Goal: Task Accomplishment & Management: Manage account settings

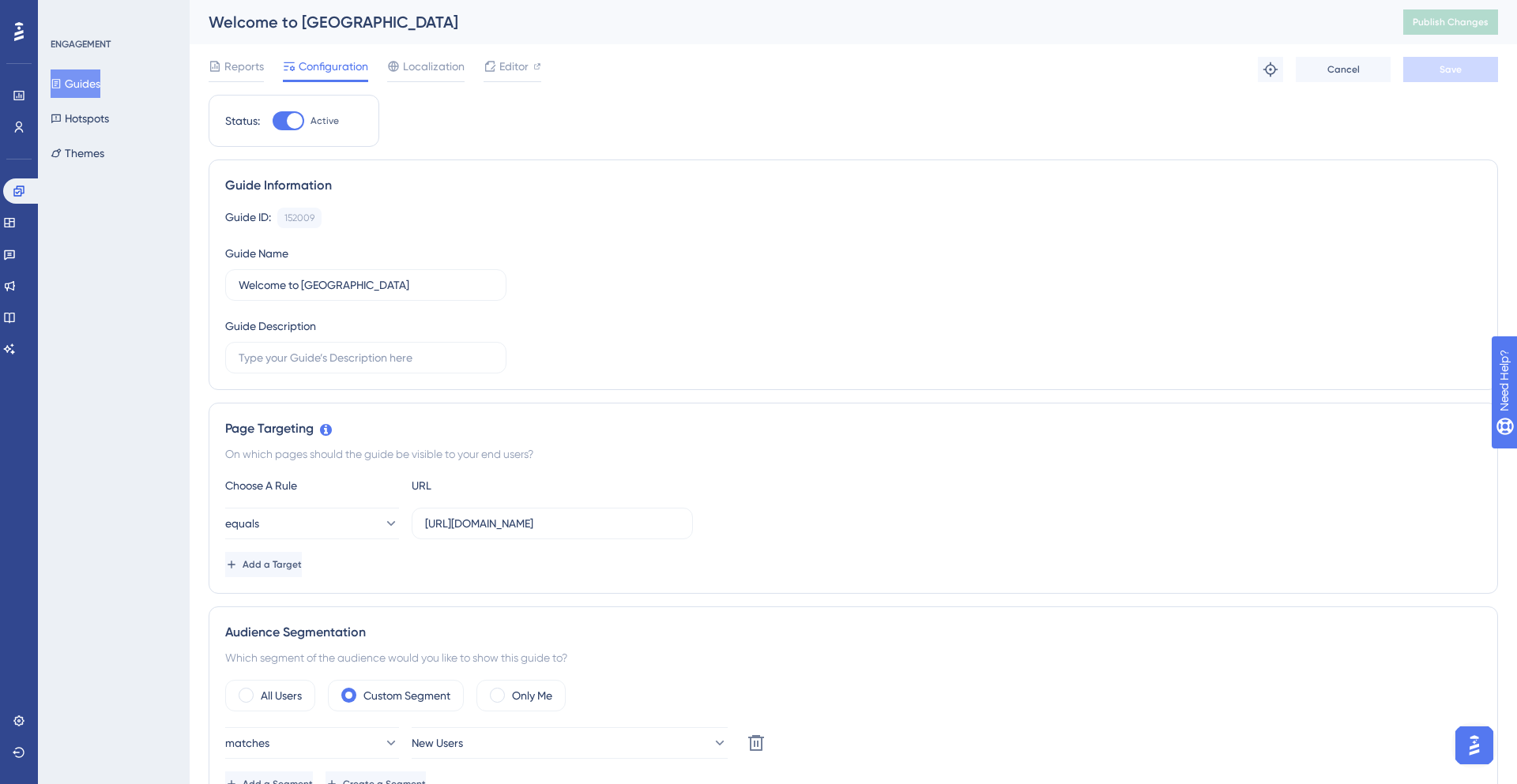
click at [12, 35] on div at bounding box center [19, 31] width 25 height 25
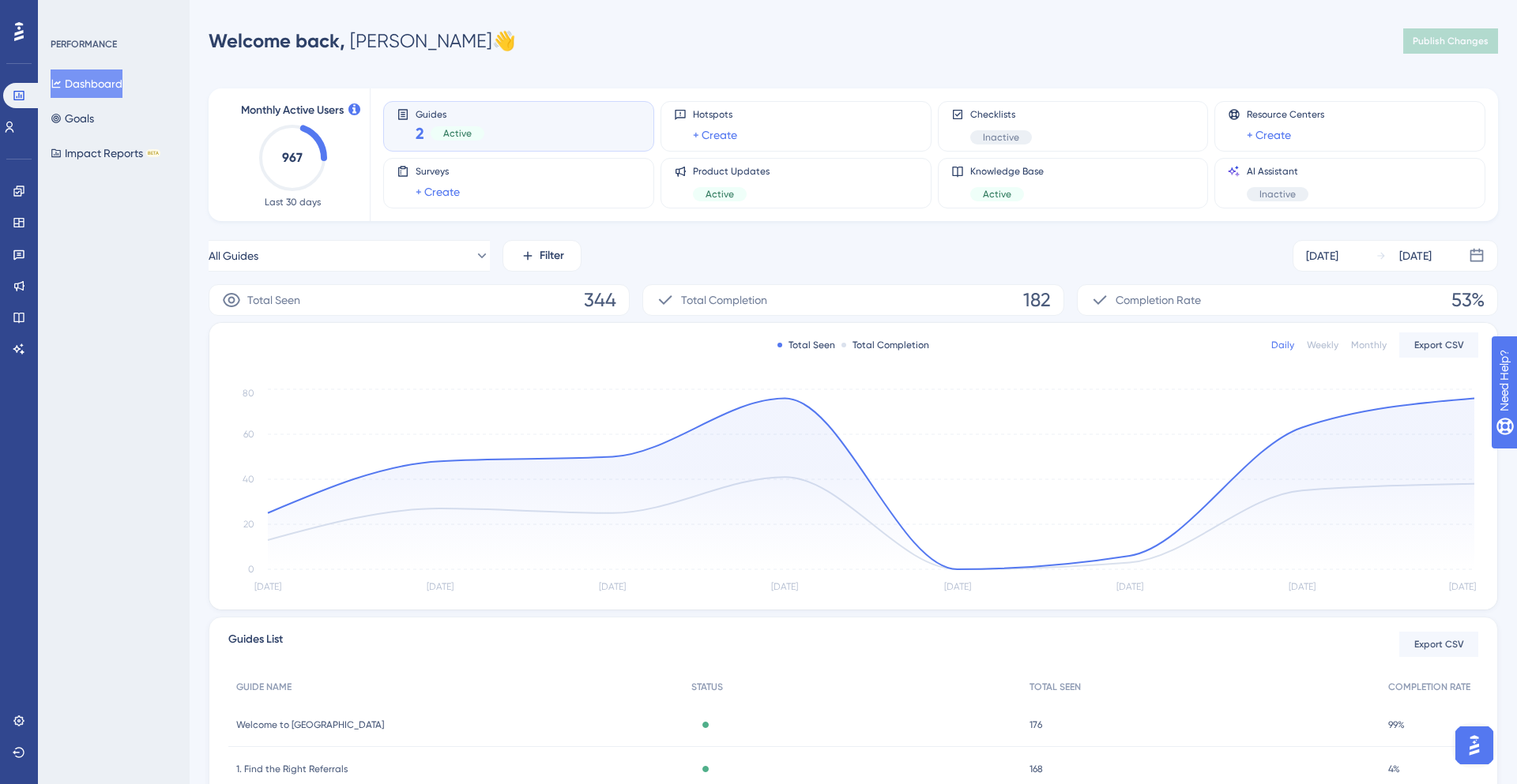
scroll to position [1, 0]
click at [14, 126] on icon at bounding box center [10, 127] width 9 height 11
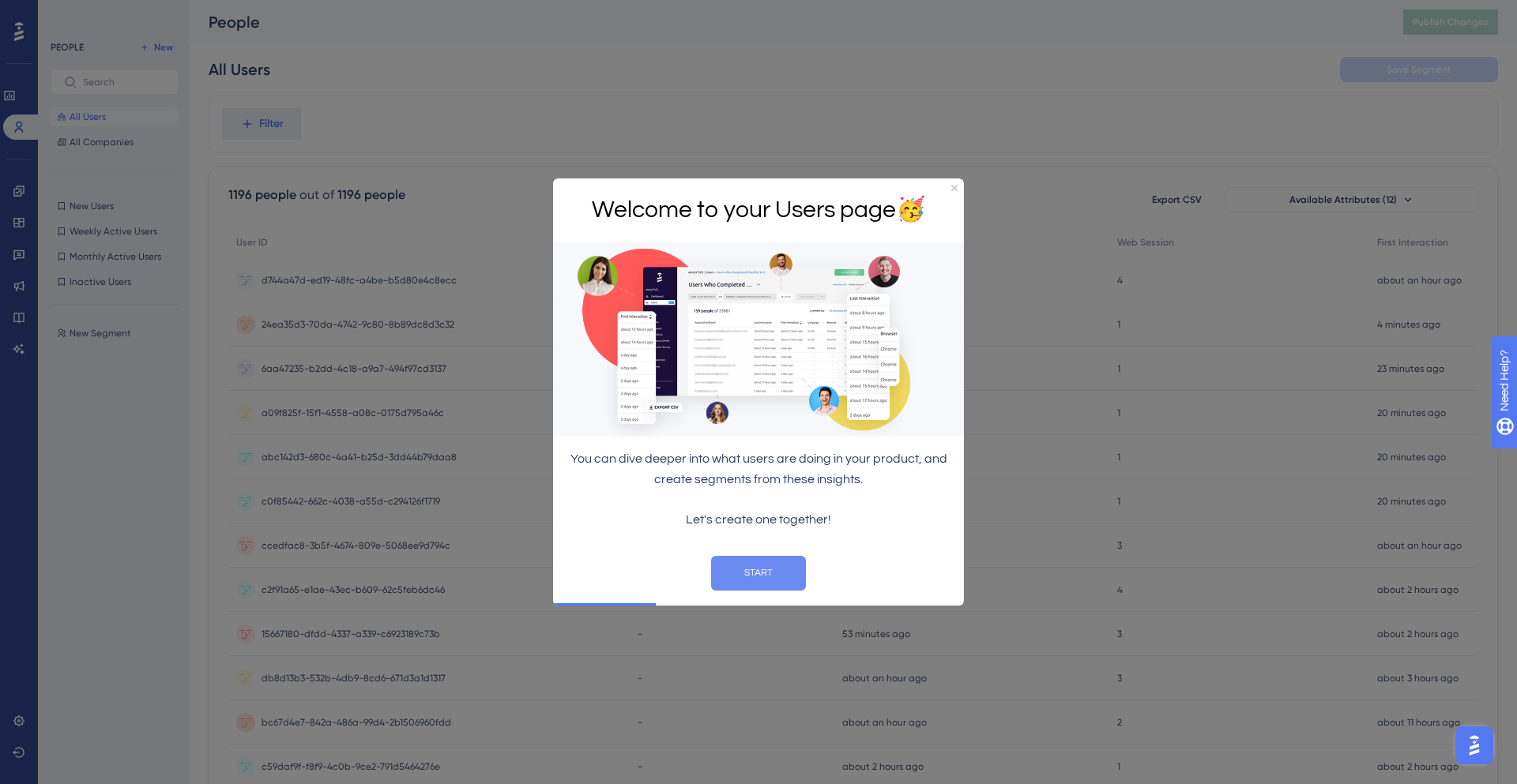
click at [768, 581] on button "START" at bounding box center [758, 572] width 95 height 35
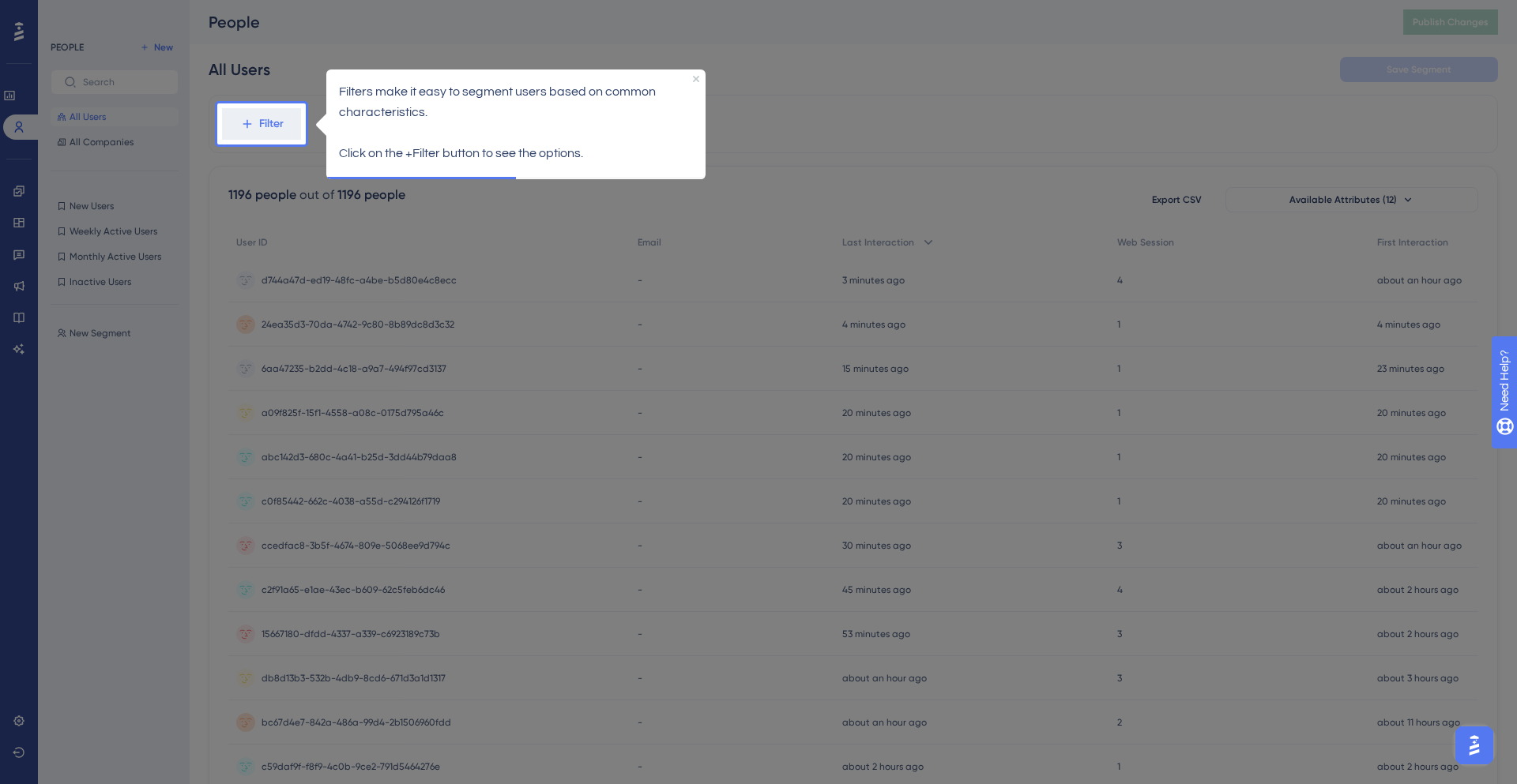
click at [267, 145] on div at bounding box center [261, 703] width 89 height 1119
click at [324, 163] on html "Filters make it easy to segment users based on common characteristics. Click on…" at bounding box center [516, 108] width 411 height 110
click at [702, 83] on div "Filters make it easy to segment users based on common characteristics. Click on…" at bounding box center [515, 122] width 379 height 108
click at [694, 78] on icon "Close Preview" at bounding box center [696, 78] width 7 height 7
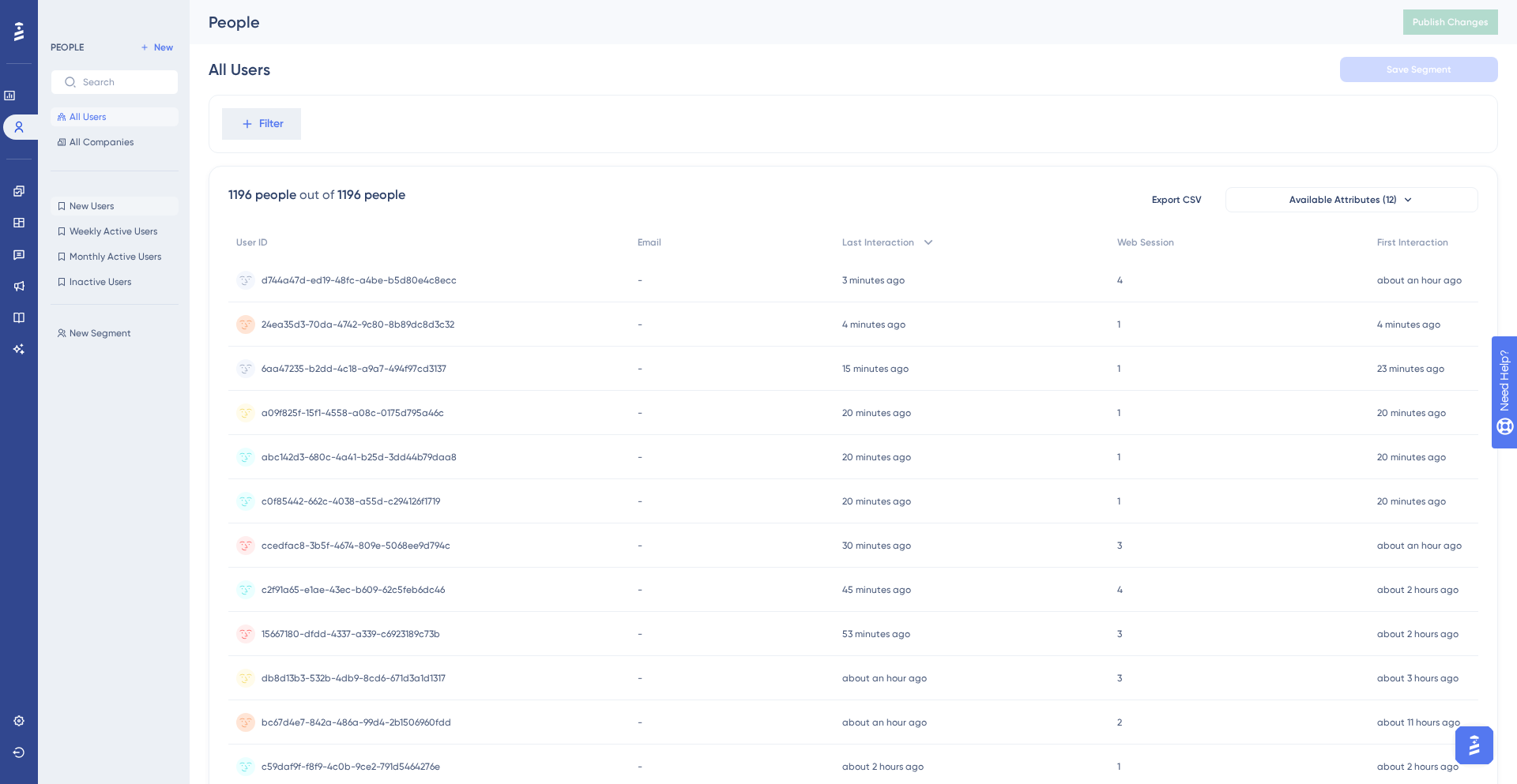
click at [86, 208] on span "New Users" at bounding box center [91, 206] width 44 height 13
click at [117, 205] on button "New Users New Users" at bounding box center [114, 205] width 128 height 19
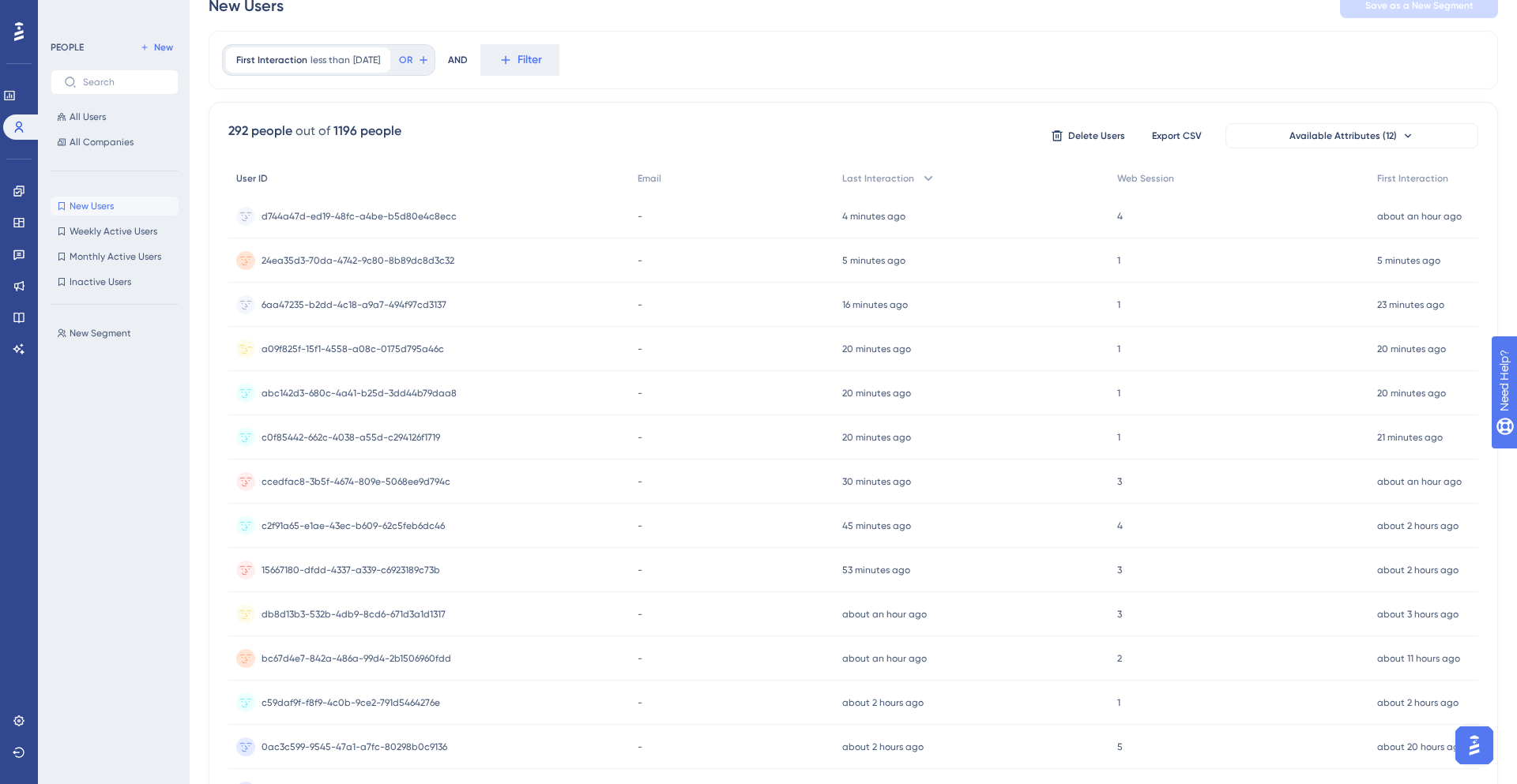
scroll to position [91, 0]
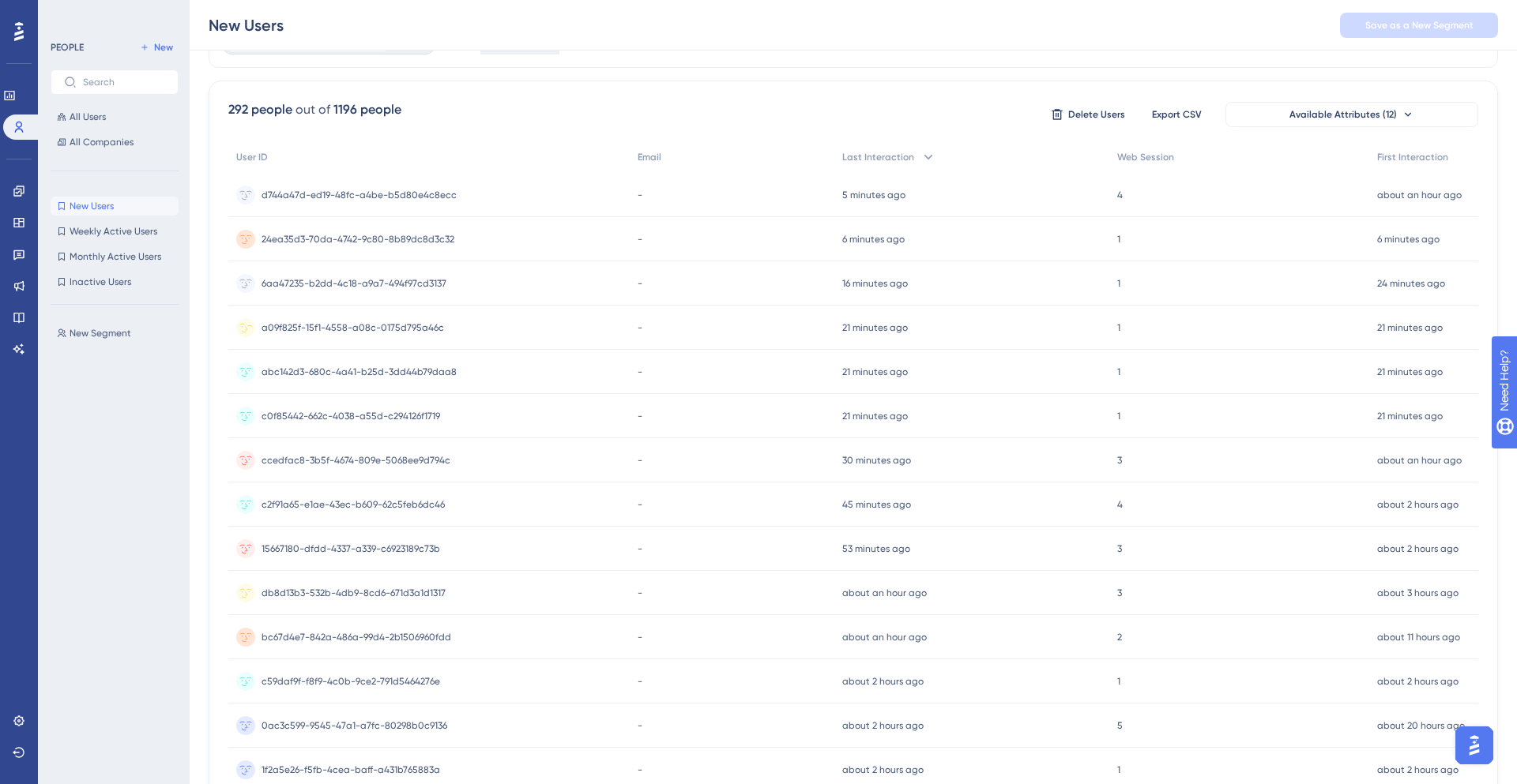
click at [244, 333] on circle at bounding box center [245, 328] width 19 height 19
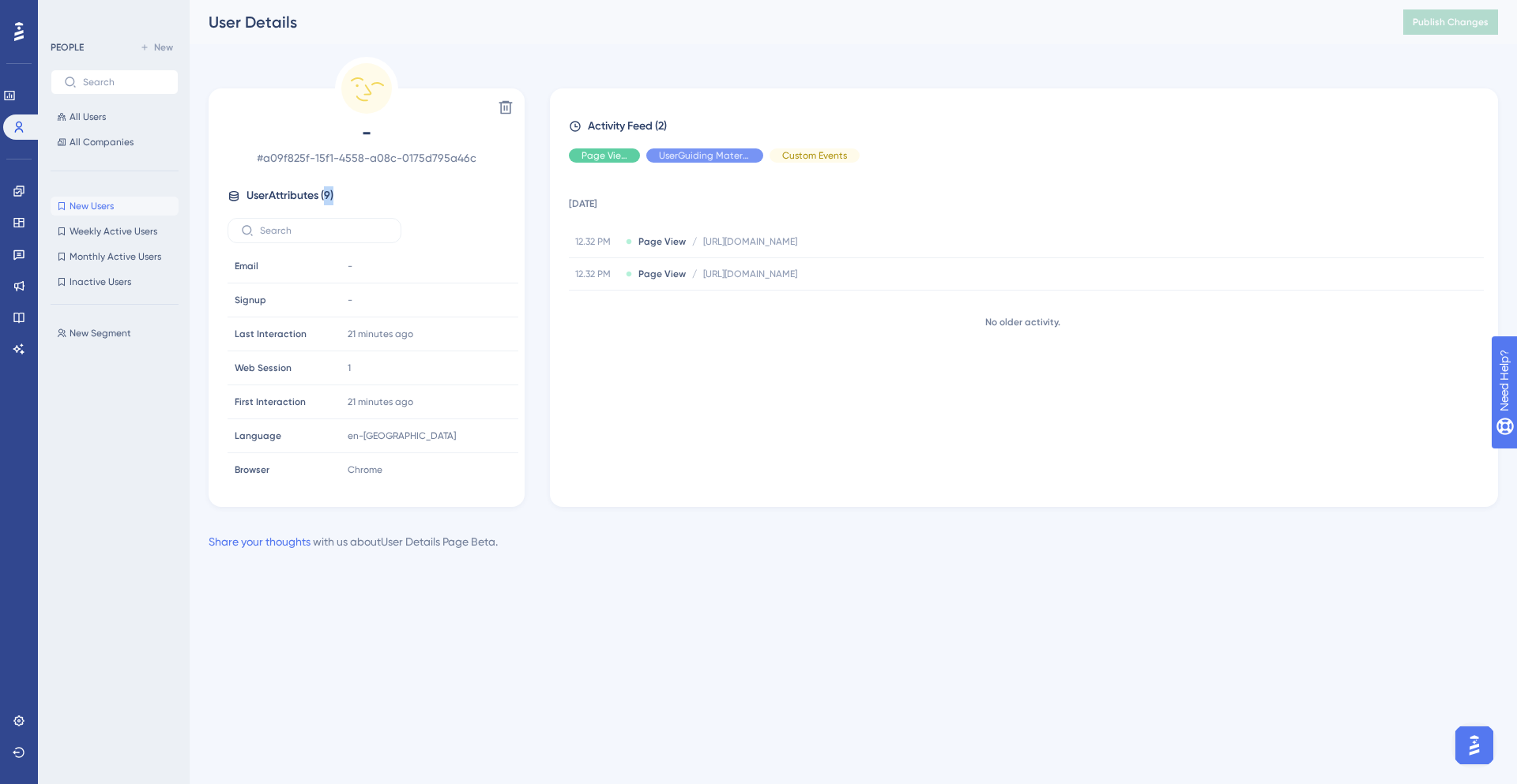
drag, startPoint x: 323, startPoint y: 196, endPoint x: 411, endPoint y: 209, distance: 89.0
click at [404, 207] on div "- # a09f825f-15f1-4558-a08c-0175d795a46c User Attributes ( 9 ) Email Email - Si…" at bounding box center [367, 301] width 303 height 362
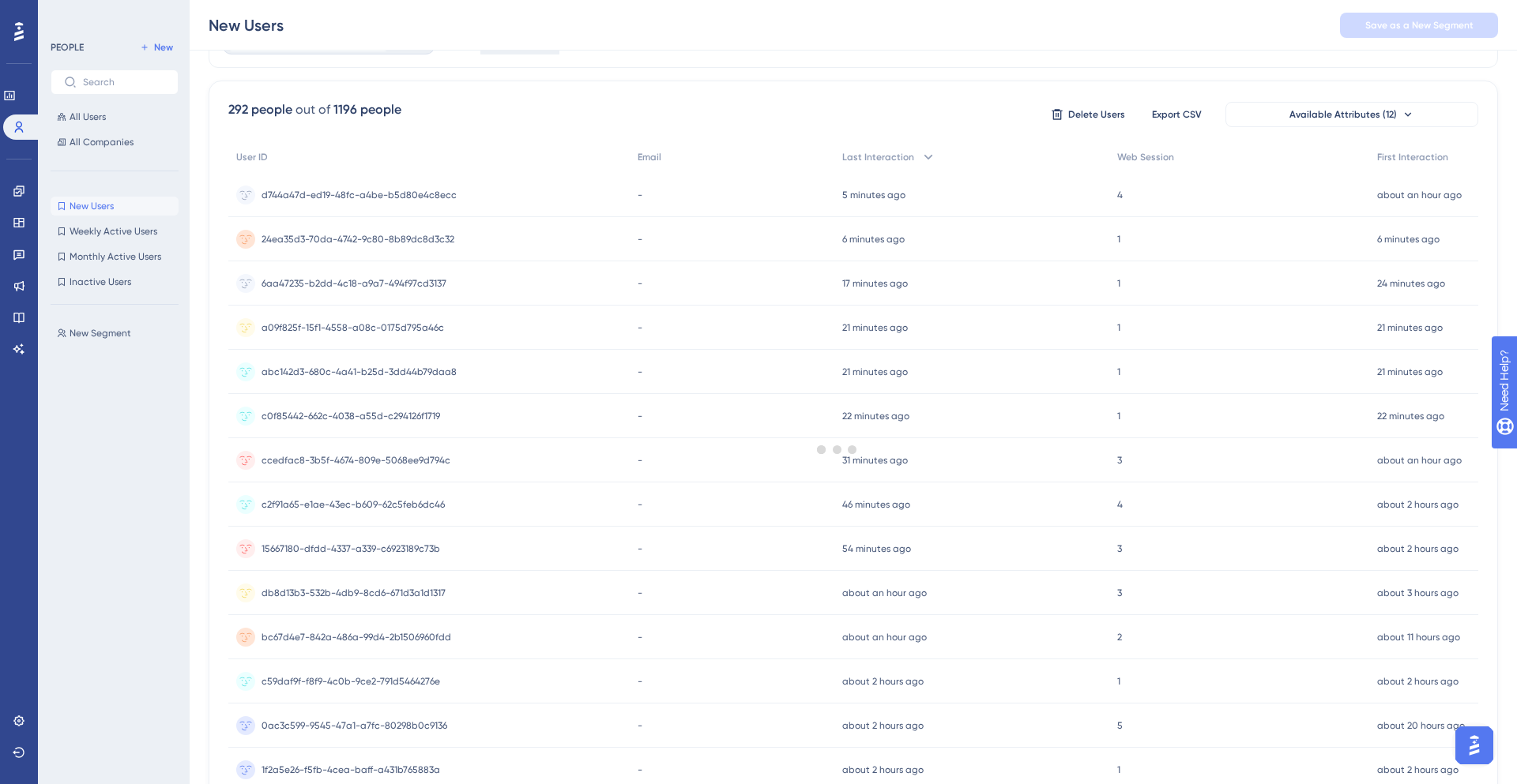
scroll to position [128, 0]
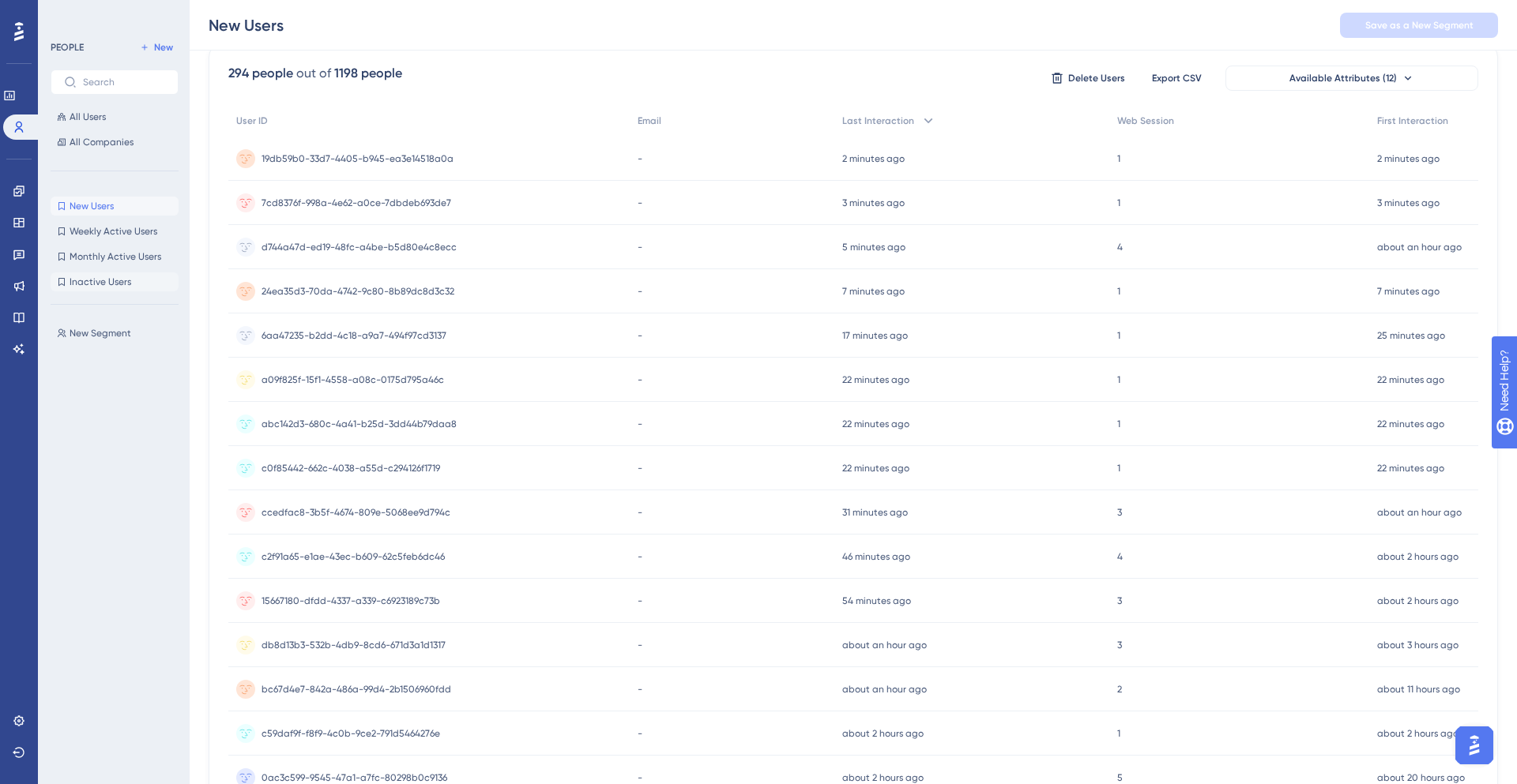
click at [124, 283] on span "Inactive Users" at bounding box center [100, 282] width 62 height 13
click at [91, 209] on span "New Users" at bounding box center [91, 206] width 44 height 13
click at [86, 113] on span "All Users" at bounding box center [87, 117] width 37 height 13
click at [106, 145] on span "All Companies" at bounding box center [101, 143] width 64 height 13
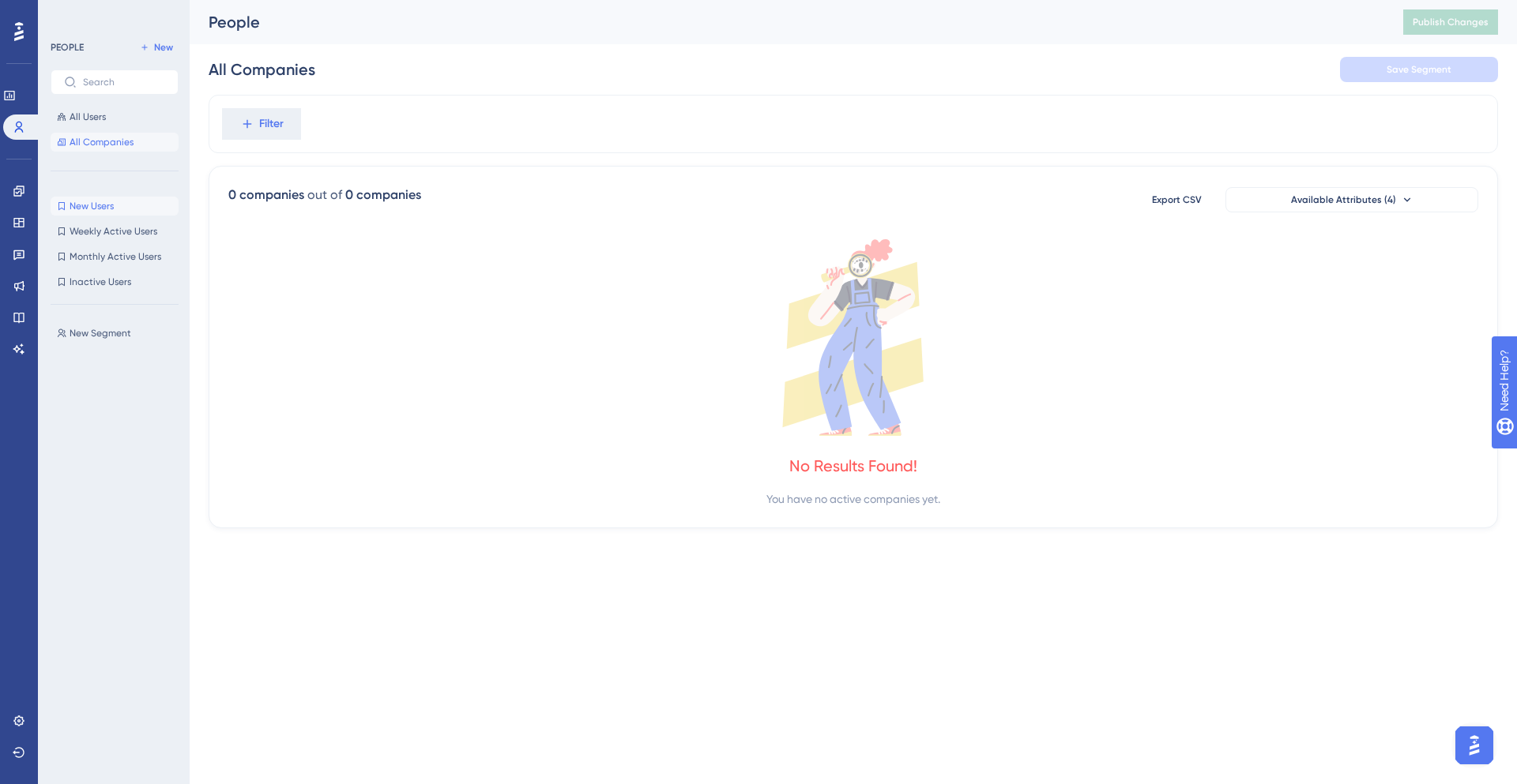
click at [109, 201] on span "New Users" at bounding box center [91, 206] width 44 height 13
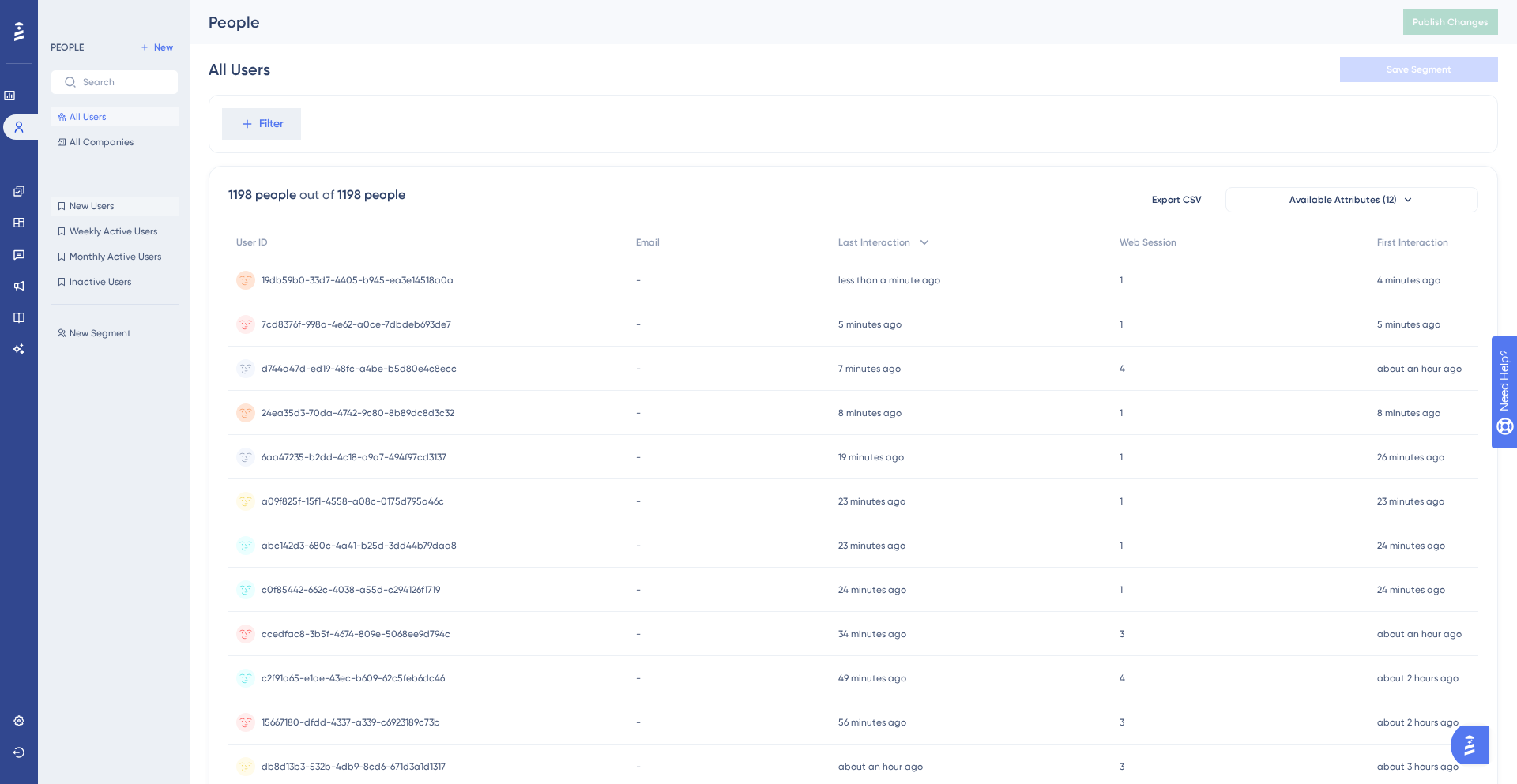
click at [112, 214] on button "New Users New Users" at bounding box center [114, 205] width 128 height 19
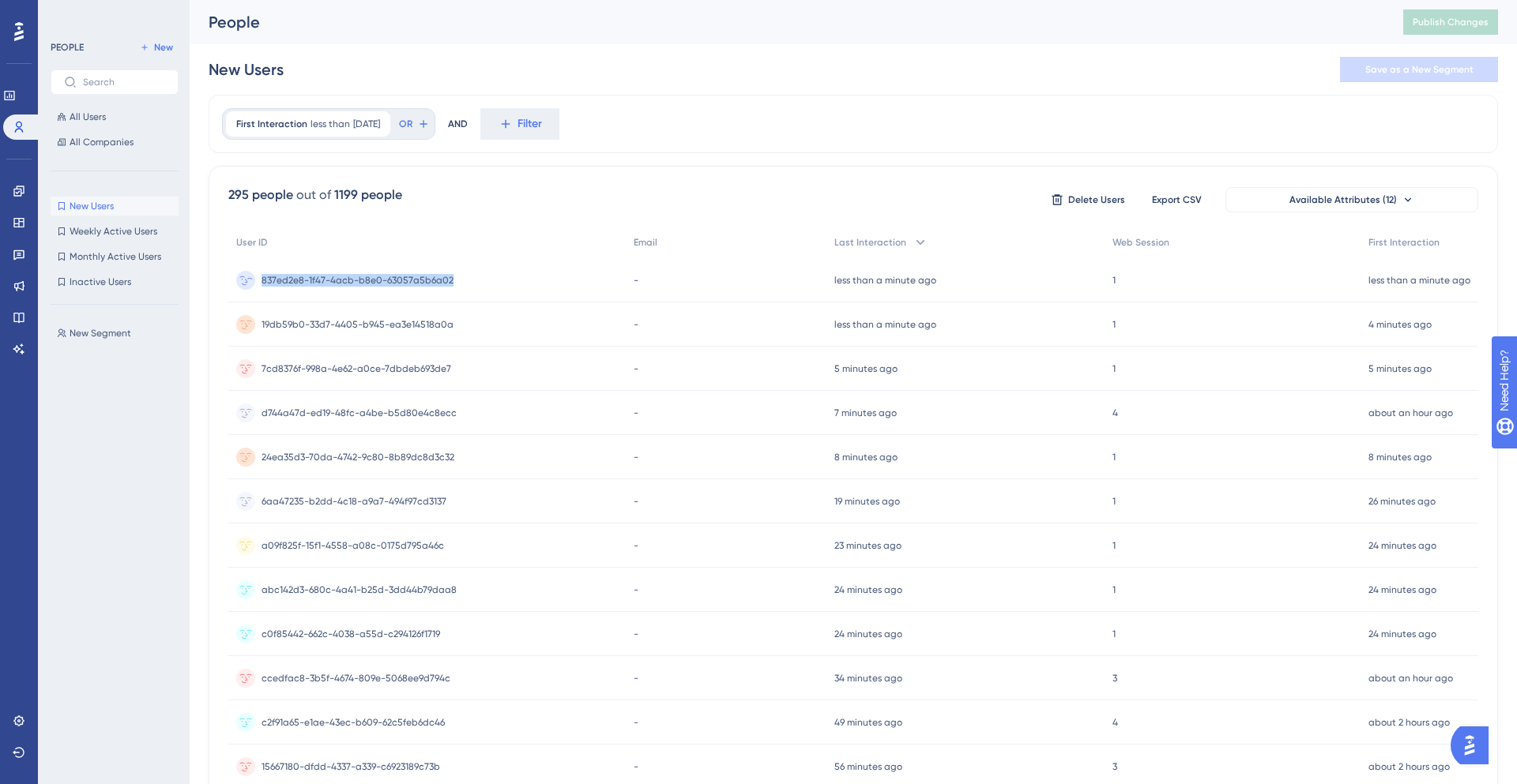
copy span "837ed2e8-1f47-4acb-b8e0-63057a5b6a02"
drag, startPoint x: 471, startPoint y: 280, endPoint x: 274, endPoint y: 270, distance: 197.3
click at [274, 270] on div "837ed2e8-1f47-4acb-b8e0-63057a5b6a02 837ed2e8-1f47-4acb-b8e0-63057a5b6a02" at bounding box center [426, 280] width 397 height 44
click at [110, 209] on span "New Users" at bounding box center [91, 206] width 44 height 13
click at [771, 59] on div "New Users Save as a New Segment" at bounding box center [853, 69] width 1290 height 51
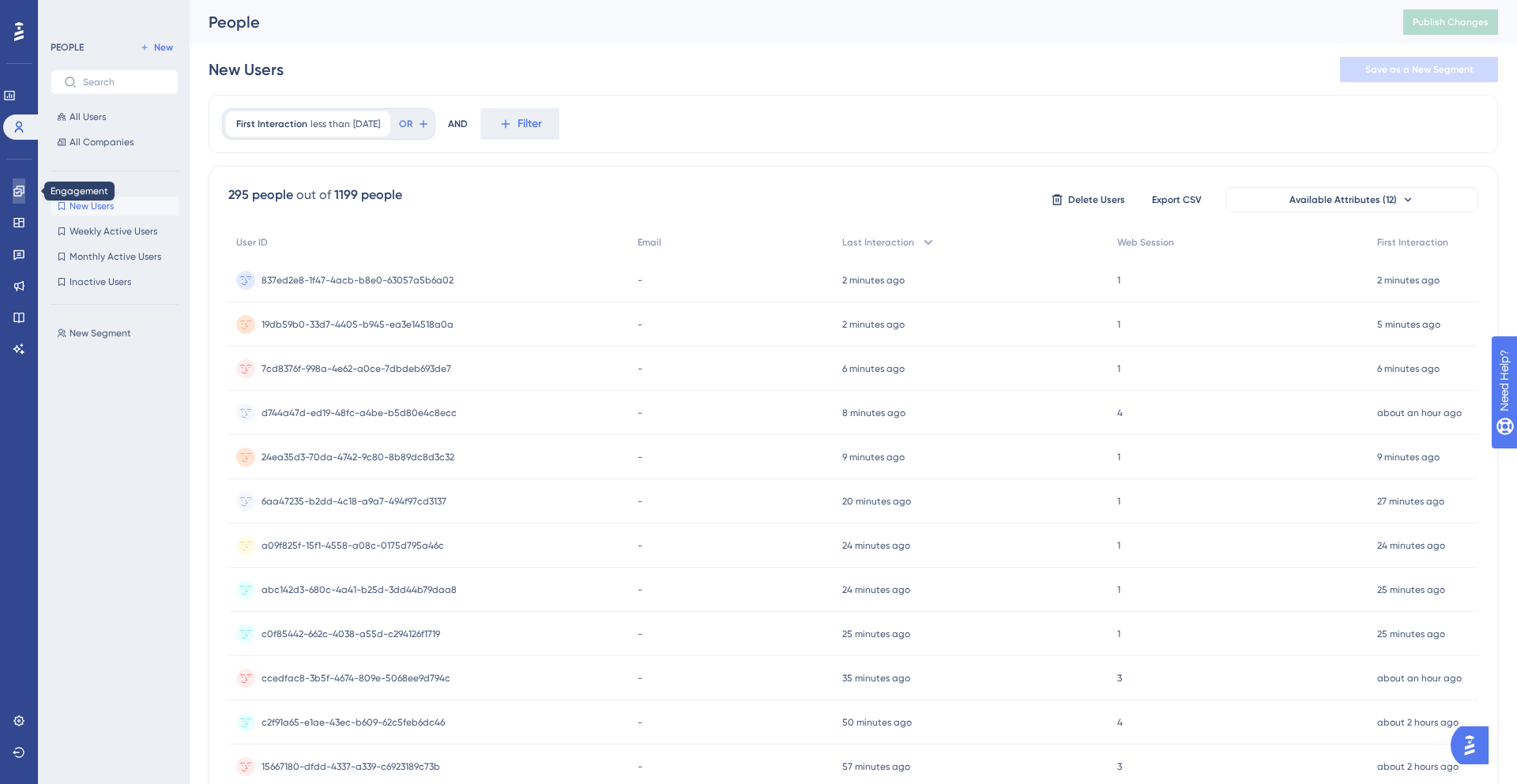
click at [20, 187] on icon at bounding box center [18, 191] width 11 height 11
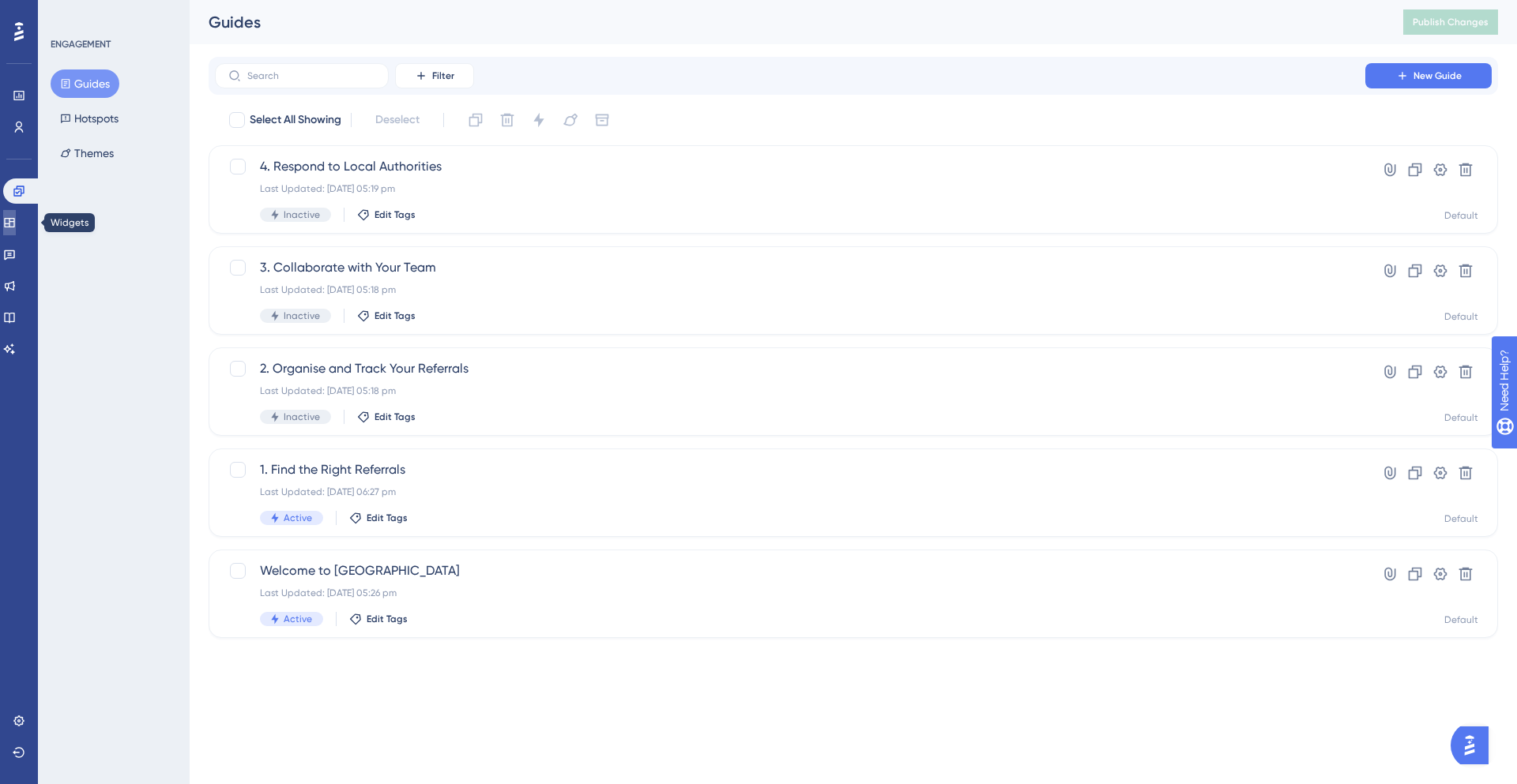
click at [8, 221] on link at bounding box center [10, 222] width 13 height 25
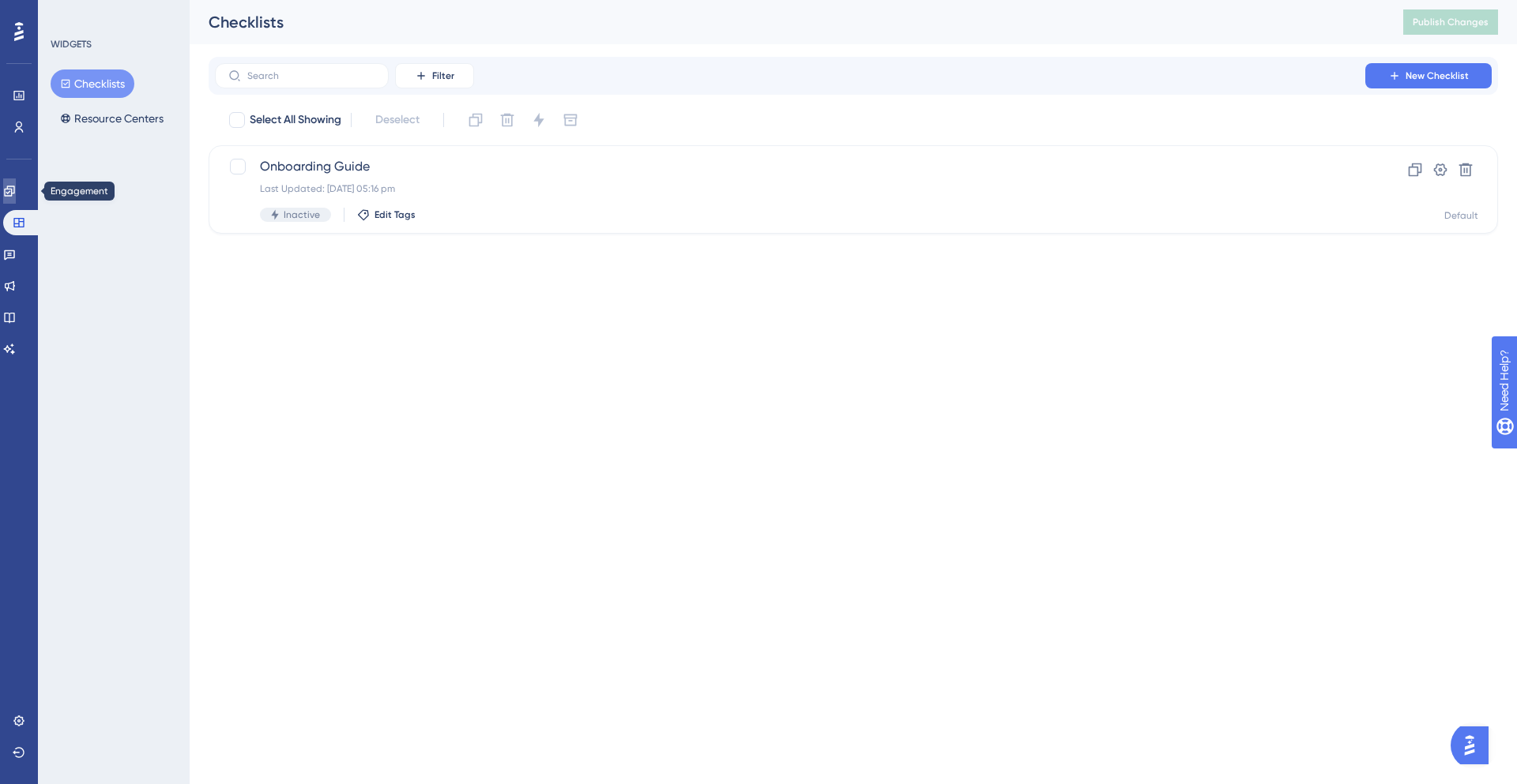
click at [15, 200] on link at bounding box center [10, 191] width 13 height 25
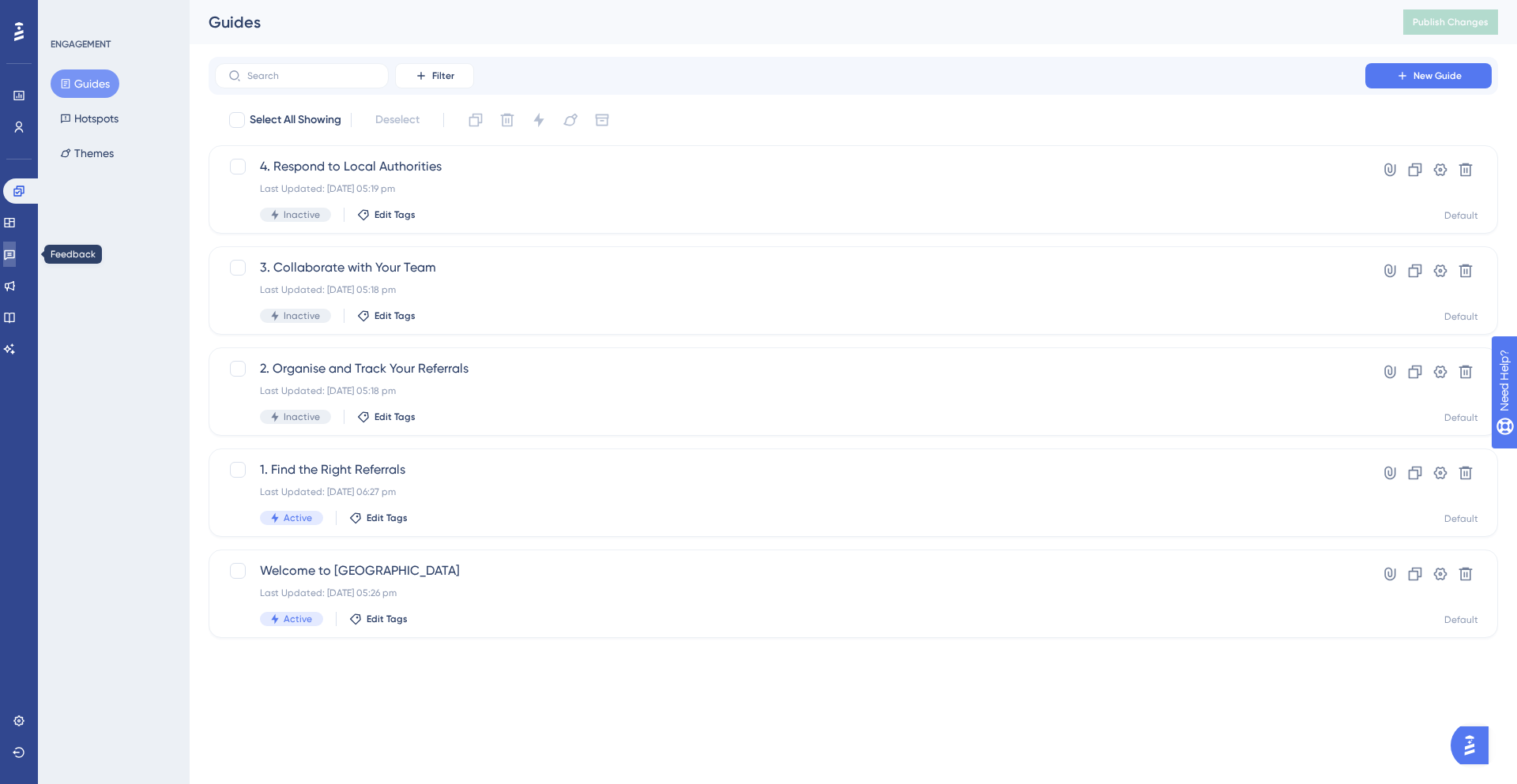
click at [15, 242] on link at bounding box center [10, 254] width 13 height 25
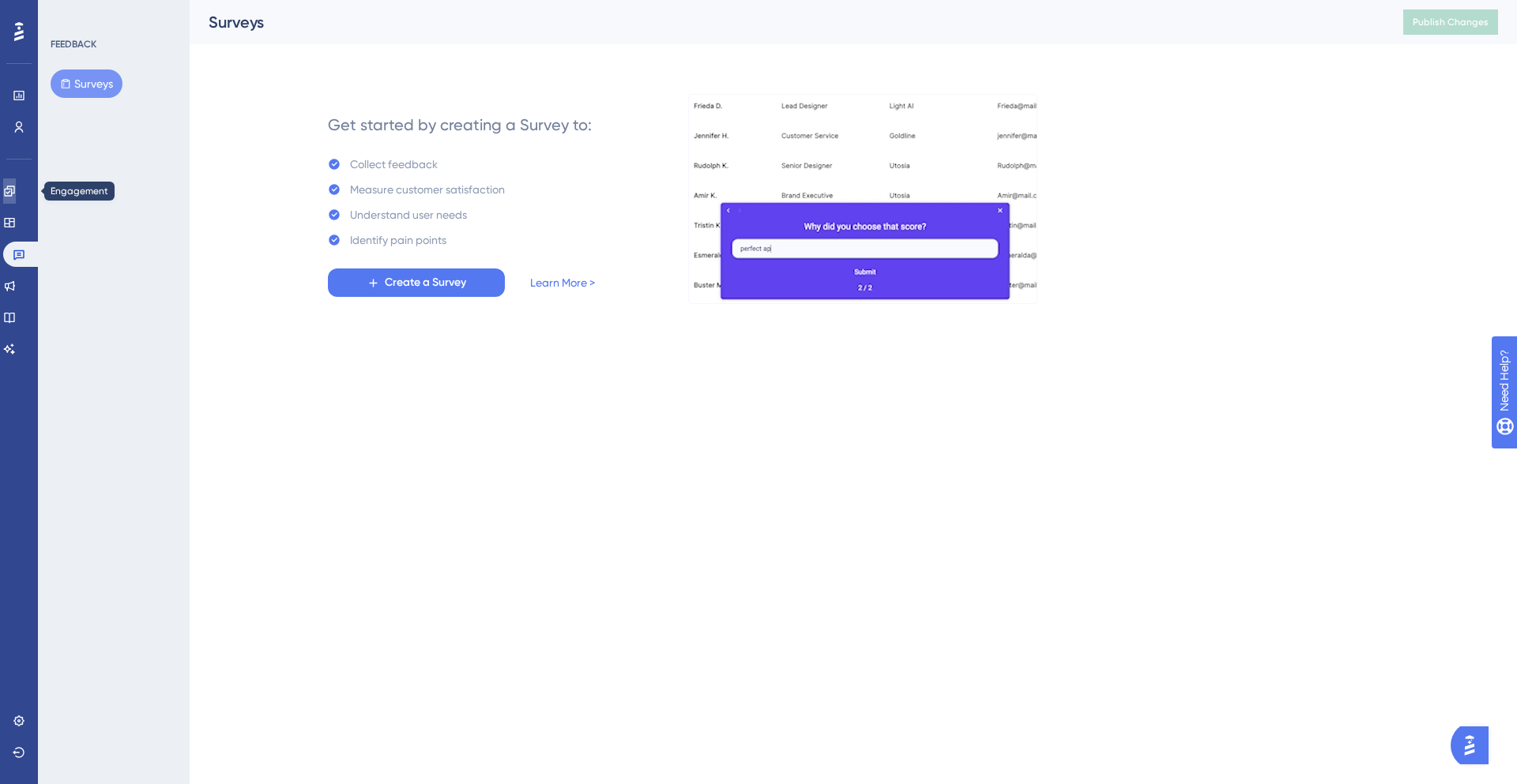
click at [14, 183] on link at bounding box center [10, 191] width 13 height 25
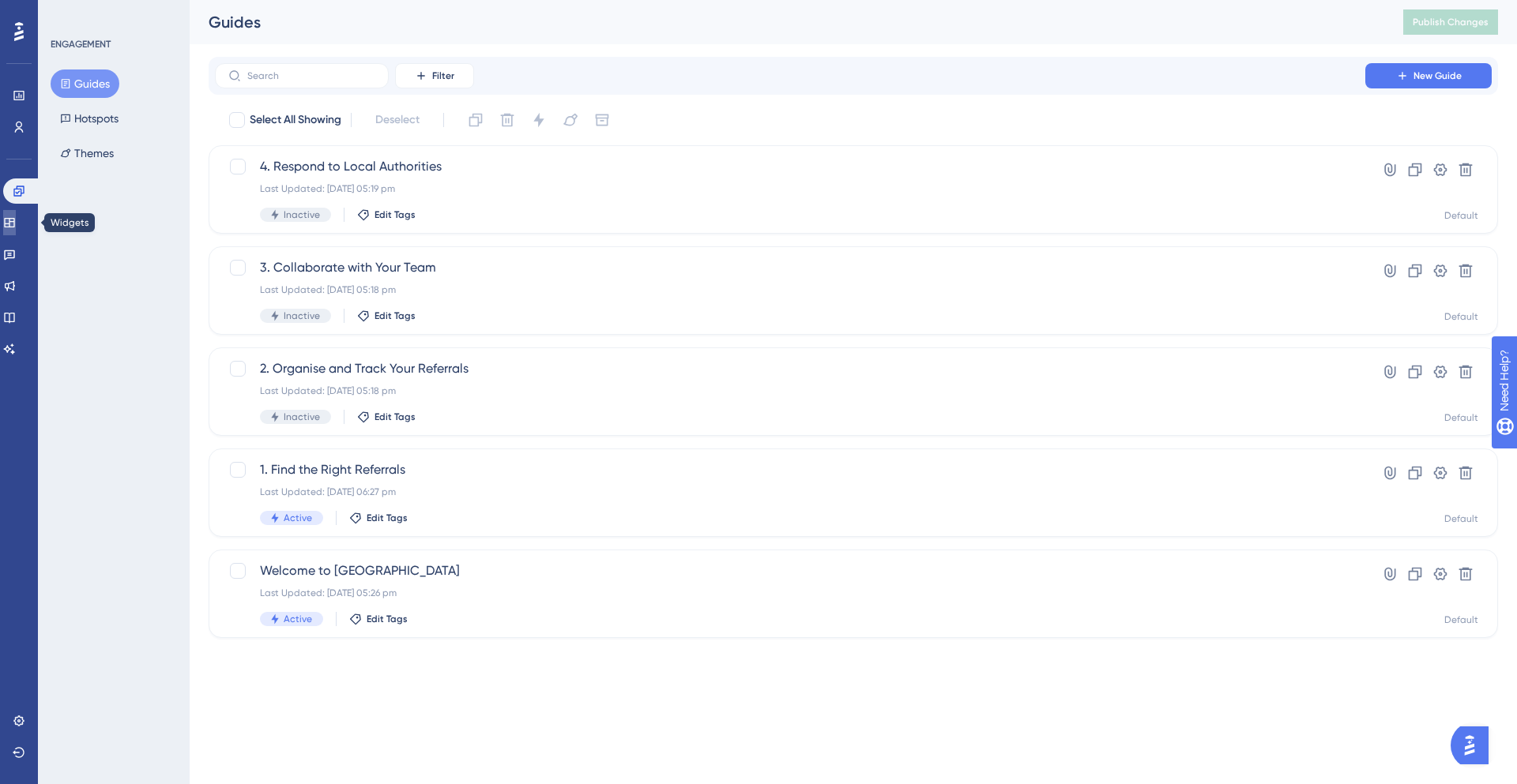
click at [13, 219] on icon at bounding box center [9, 222] width 11 height 10
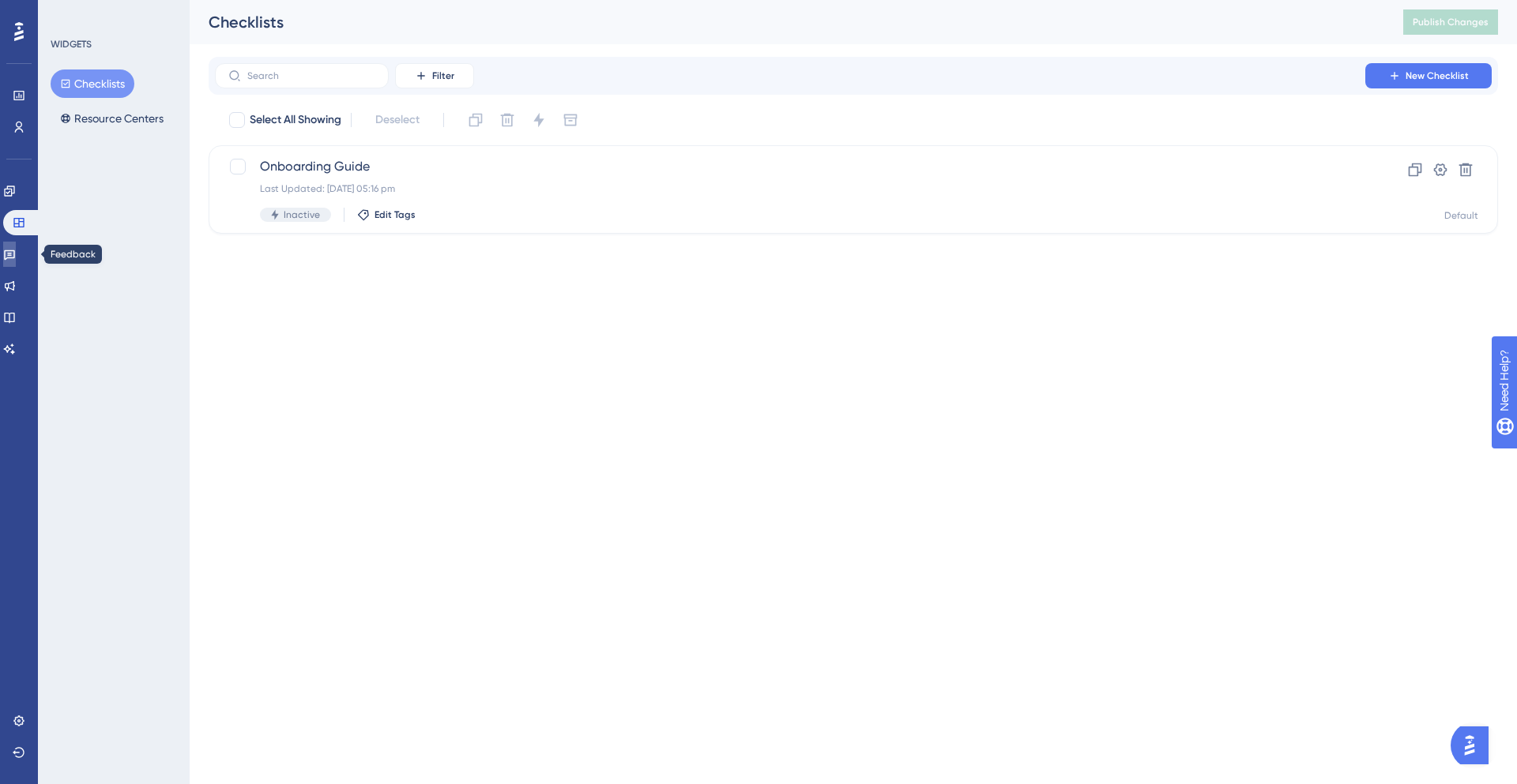
click at [15, 260] on icon at bounding box center [10, 254] width 13 height 13
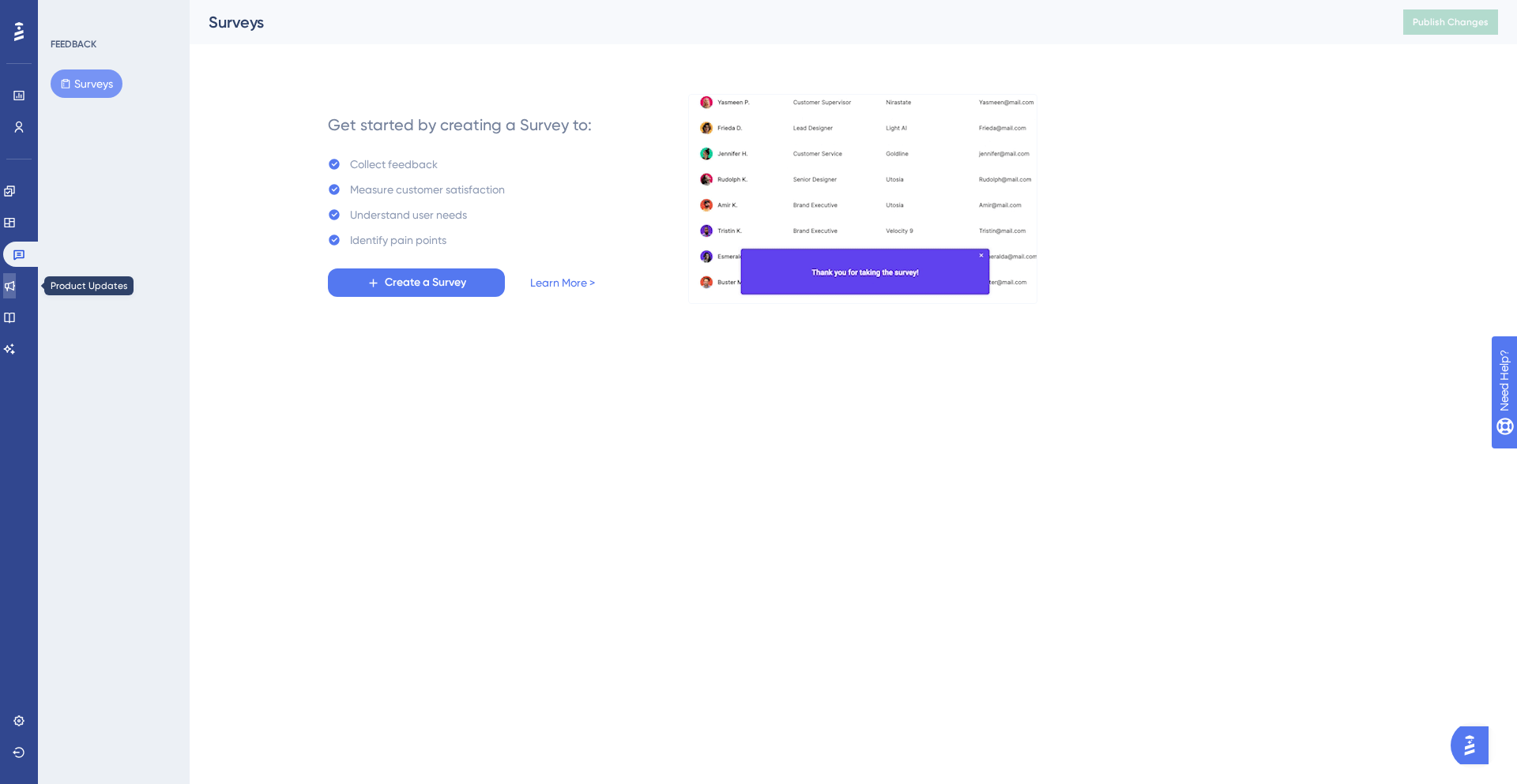
click at [15, 282] on icon at bounding box center [10, 286] width 13 height 13
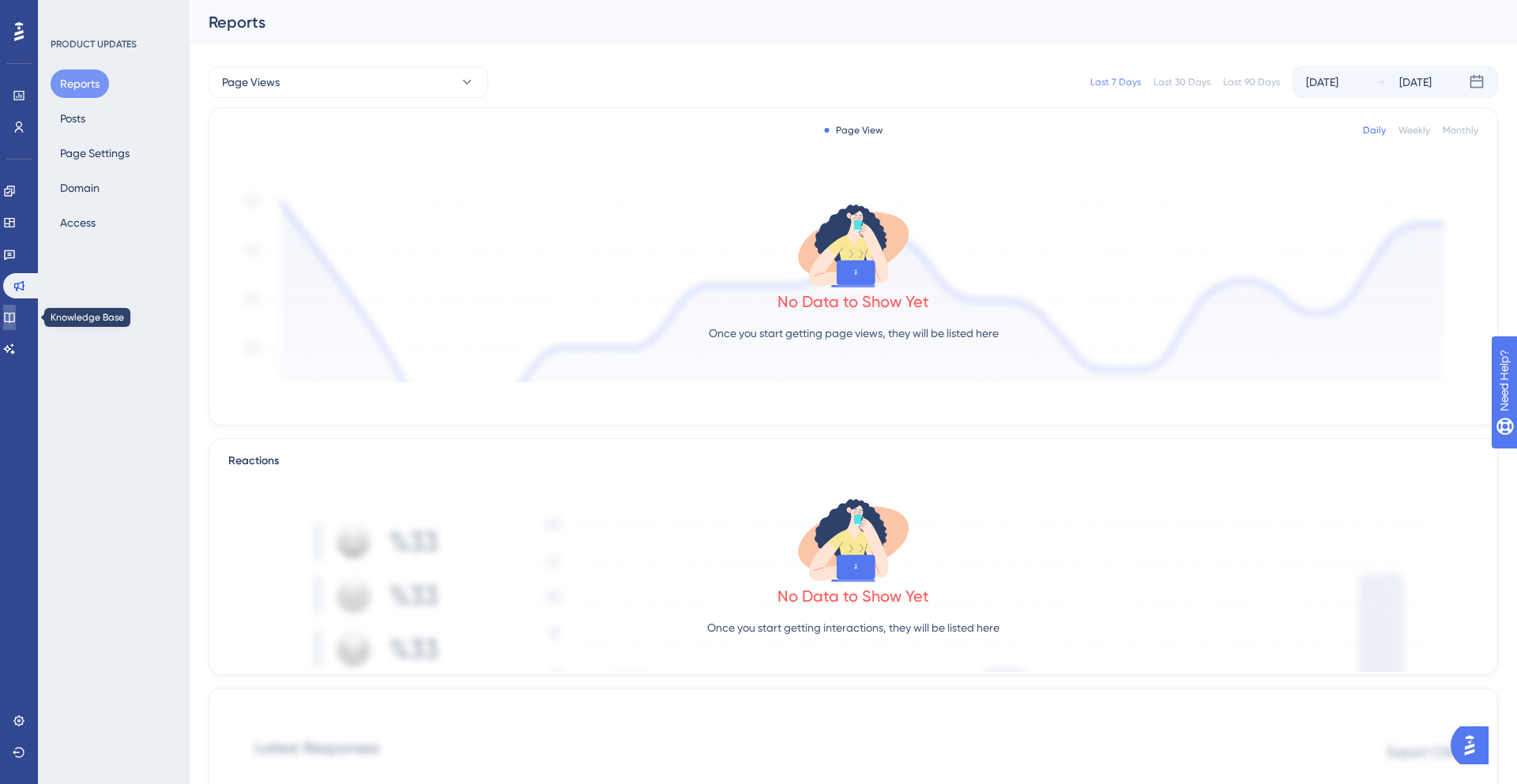
click at [15, 311] on icon at bounding box center [10, 318] width 13 height 13
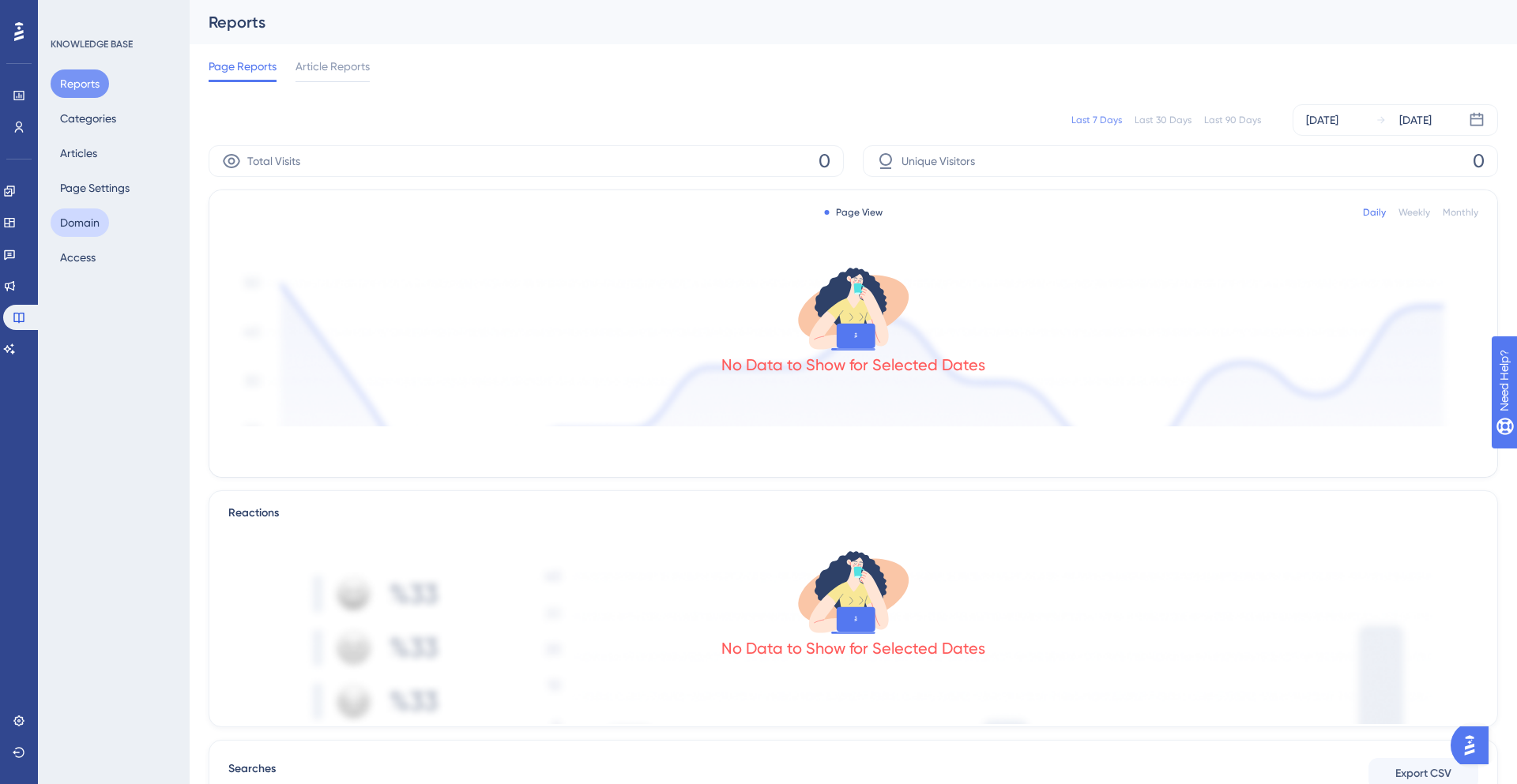
click at [95, 218] on button "Domain" at bounding box center [80, 222] width 59 height 29
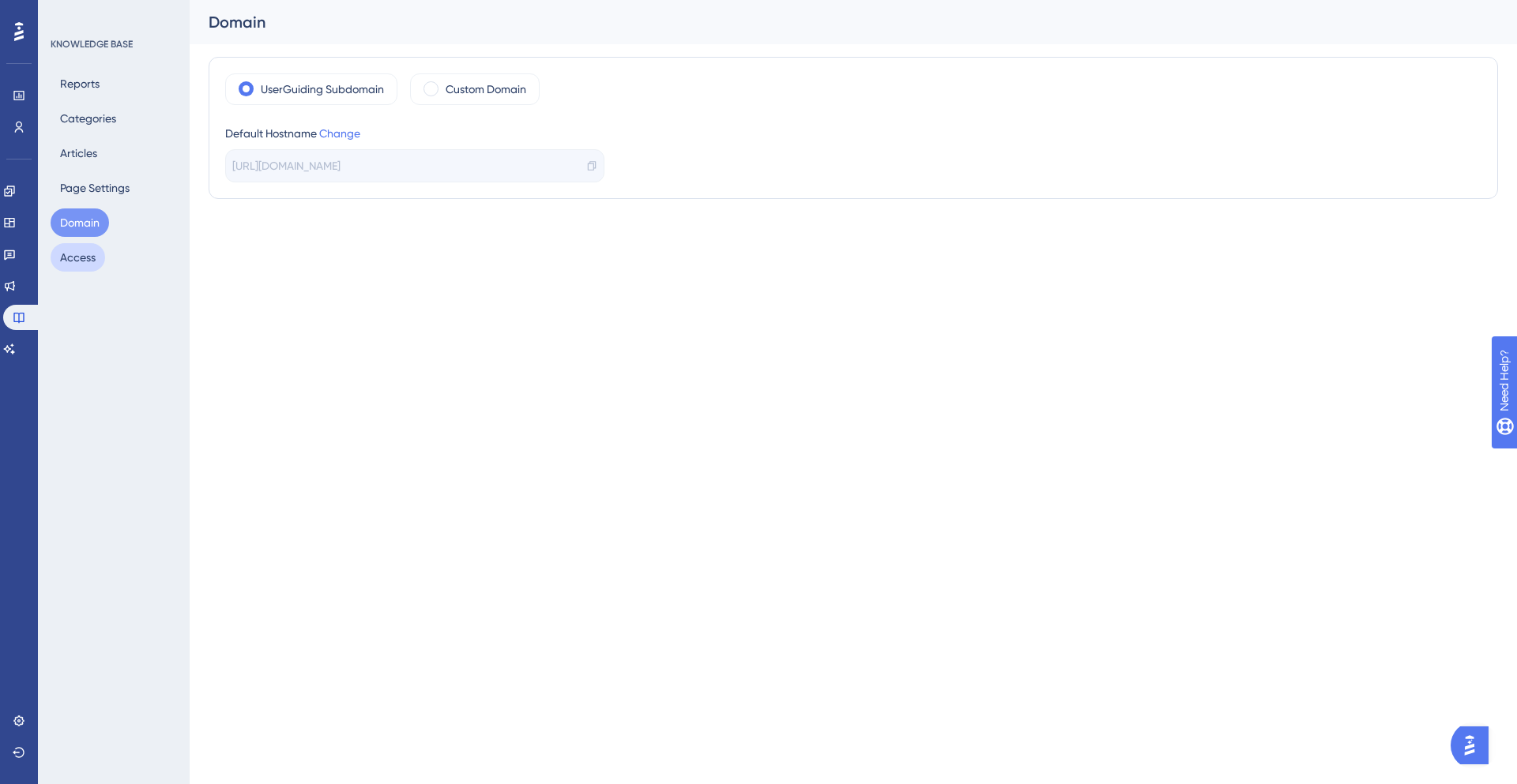
click at [88, 261] on button "Access" at bounding box center [77, 257] width 55 height 29
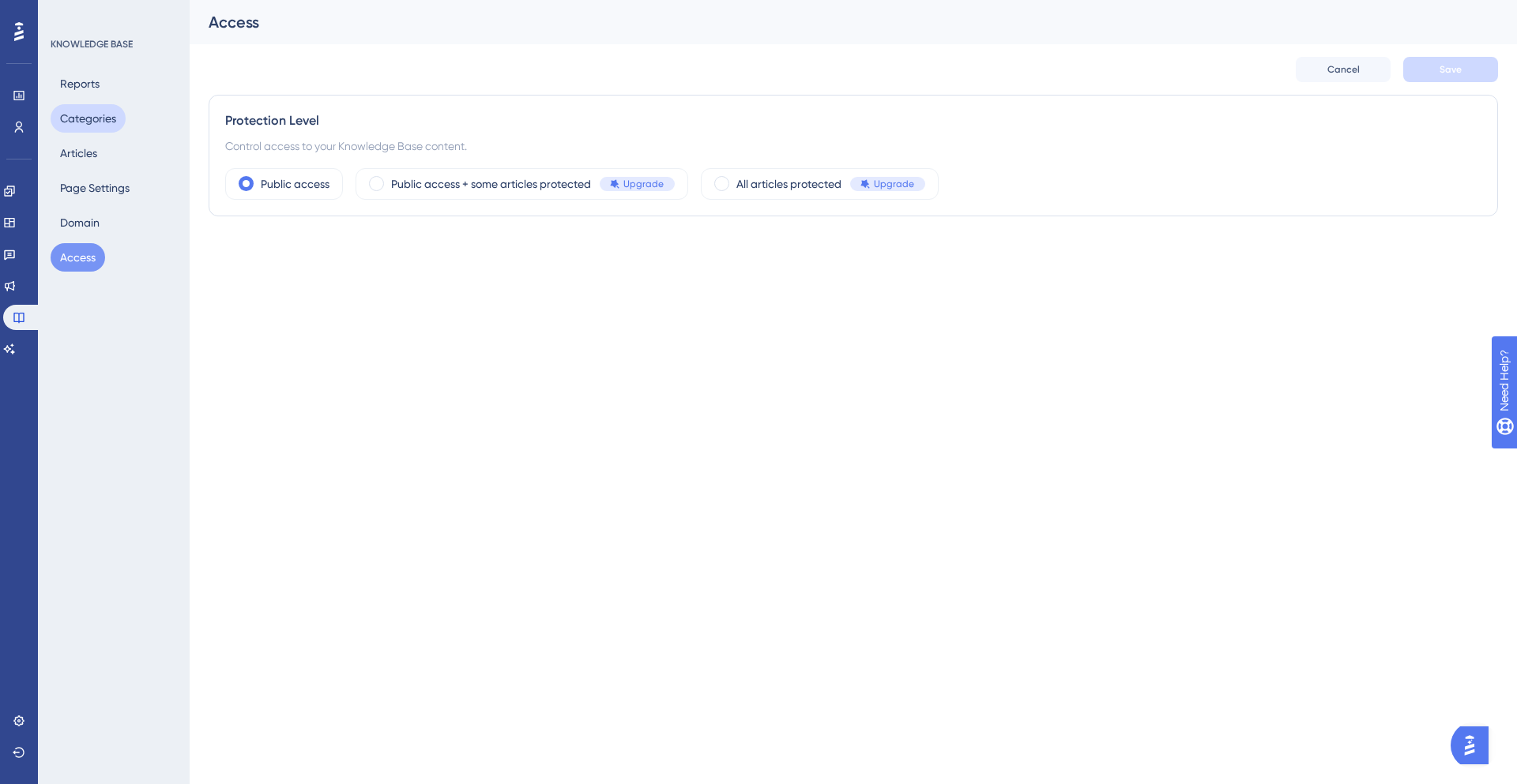
click at [90, 116] on button "Categories" at bounding box center [88, 118] width 75 height 29
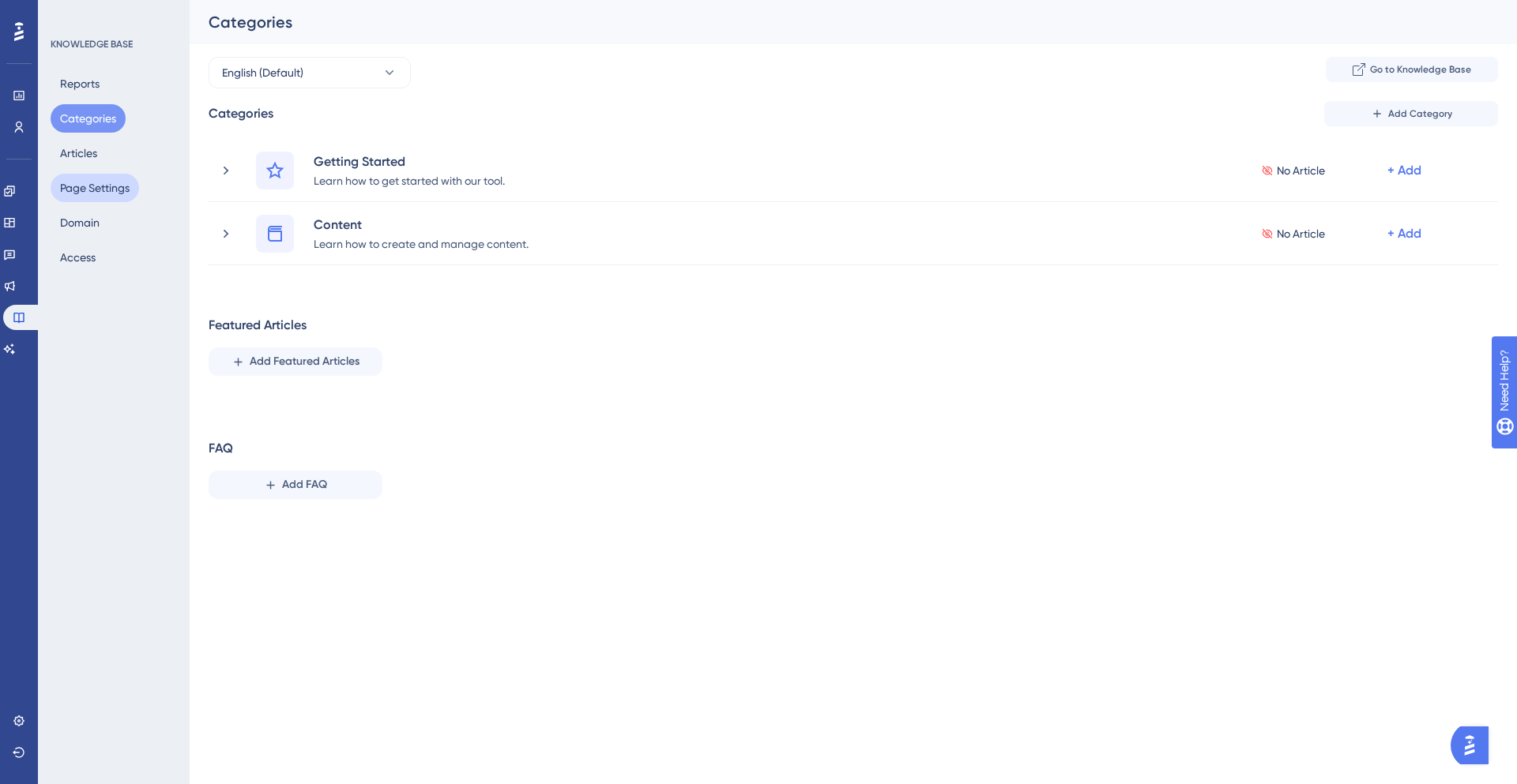
click at [96, 188] on button "Page Settings" at bounding box center [95, 187] width 89 height 29
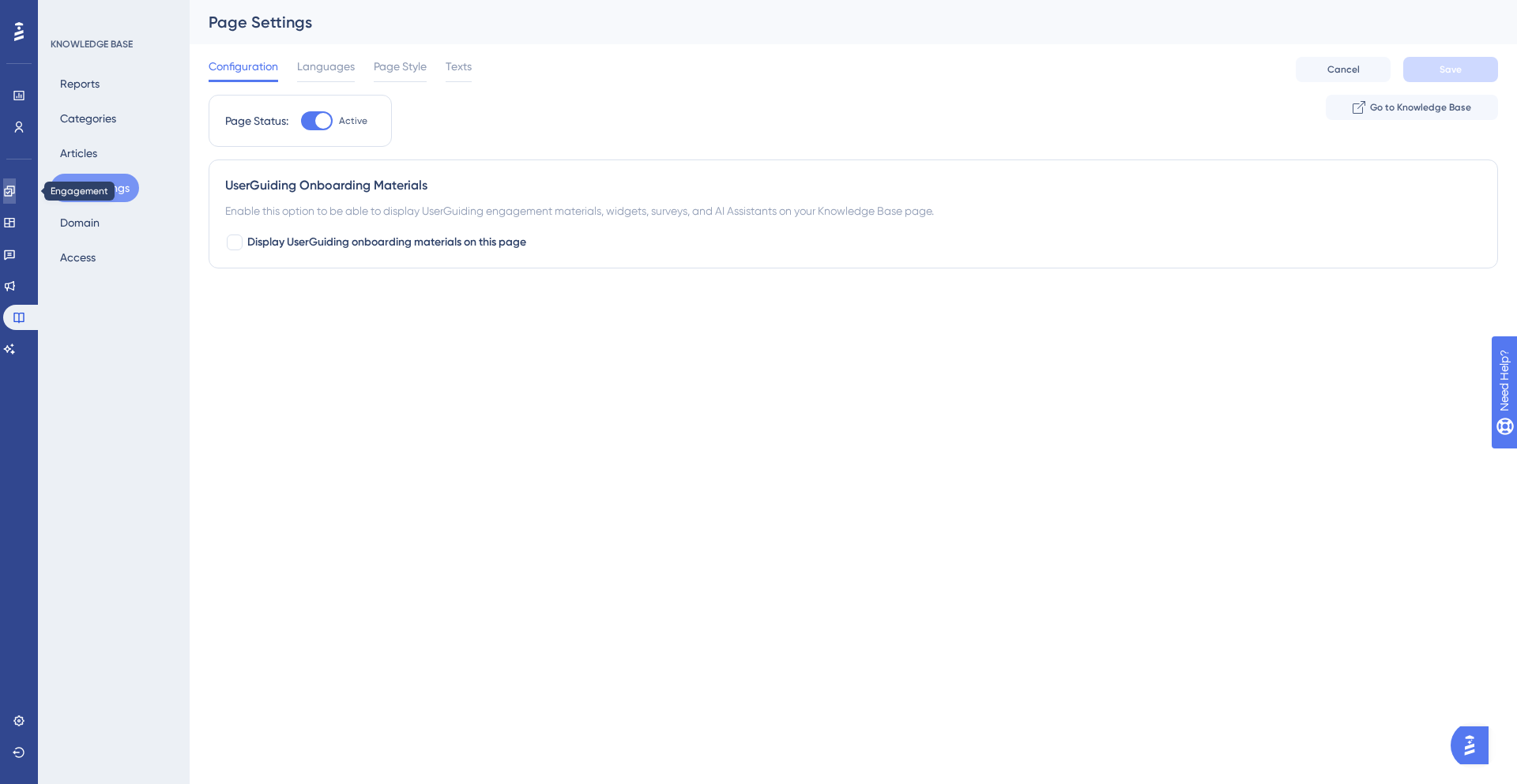
click at [15, 192] on link at bounding box center [10, 191] width 13 height 25
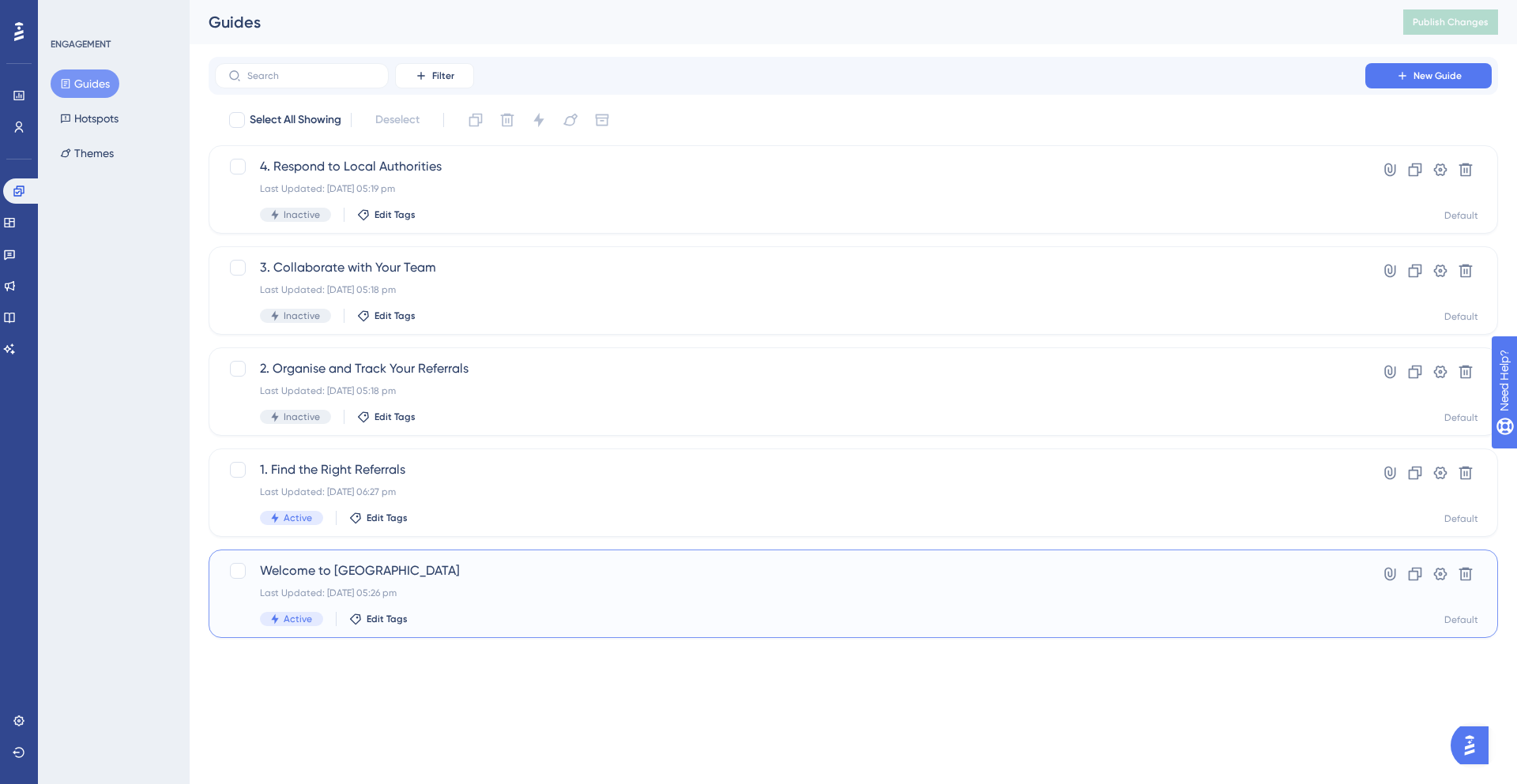
click at [445, 587] on div "Last Updated: 07 Oct 2025 05:26 pm" at bounding box center [790, 593] width 1060 height 13
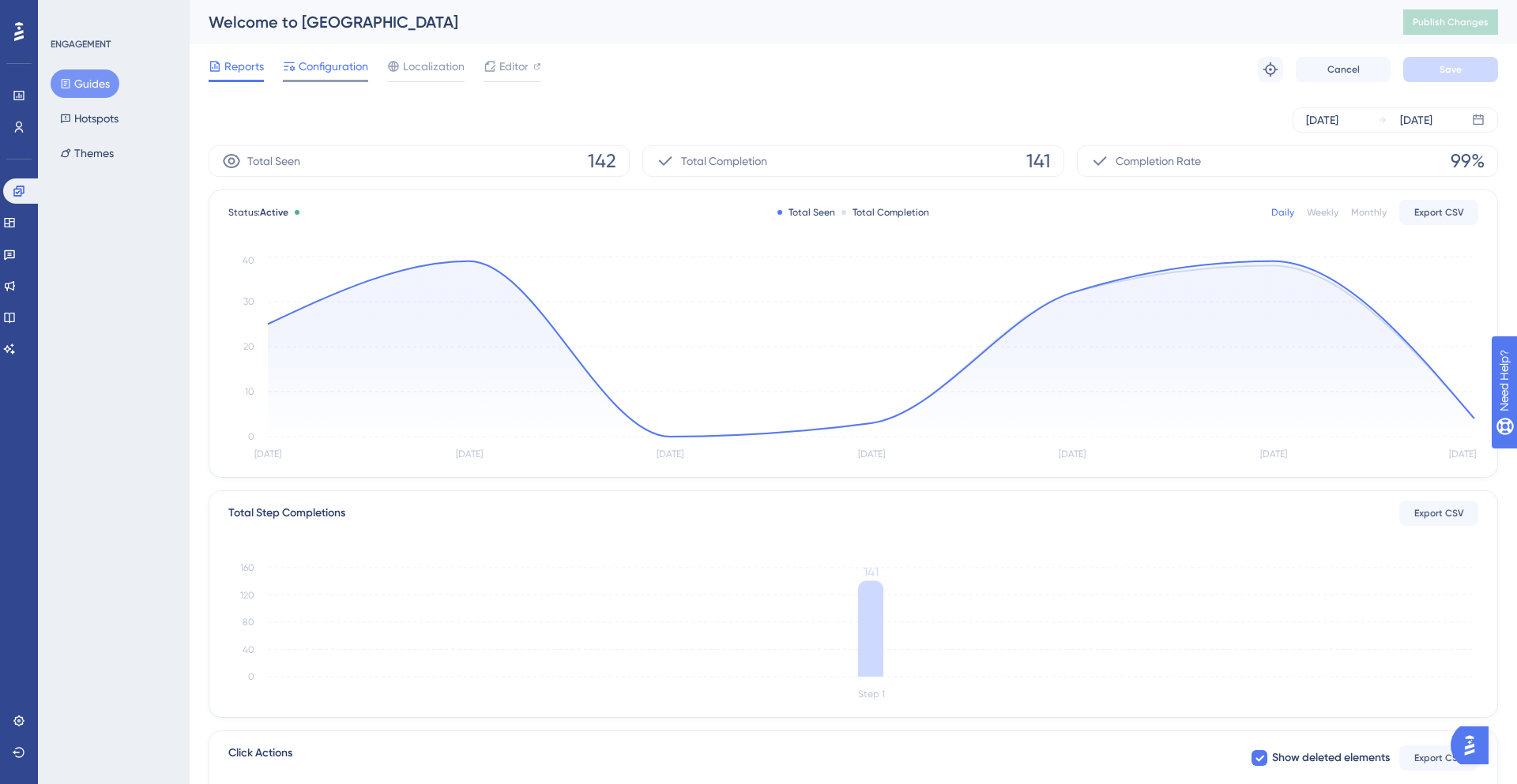
click at [354, 69] on span "Configuration" at bounding box center [333, 66] width 69 height 19
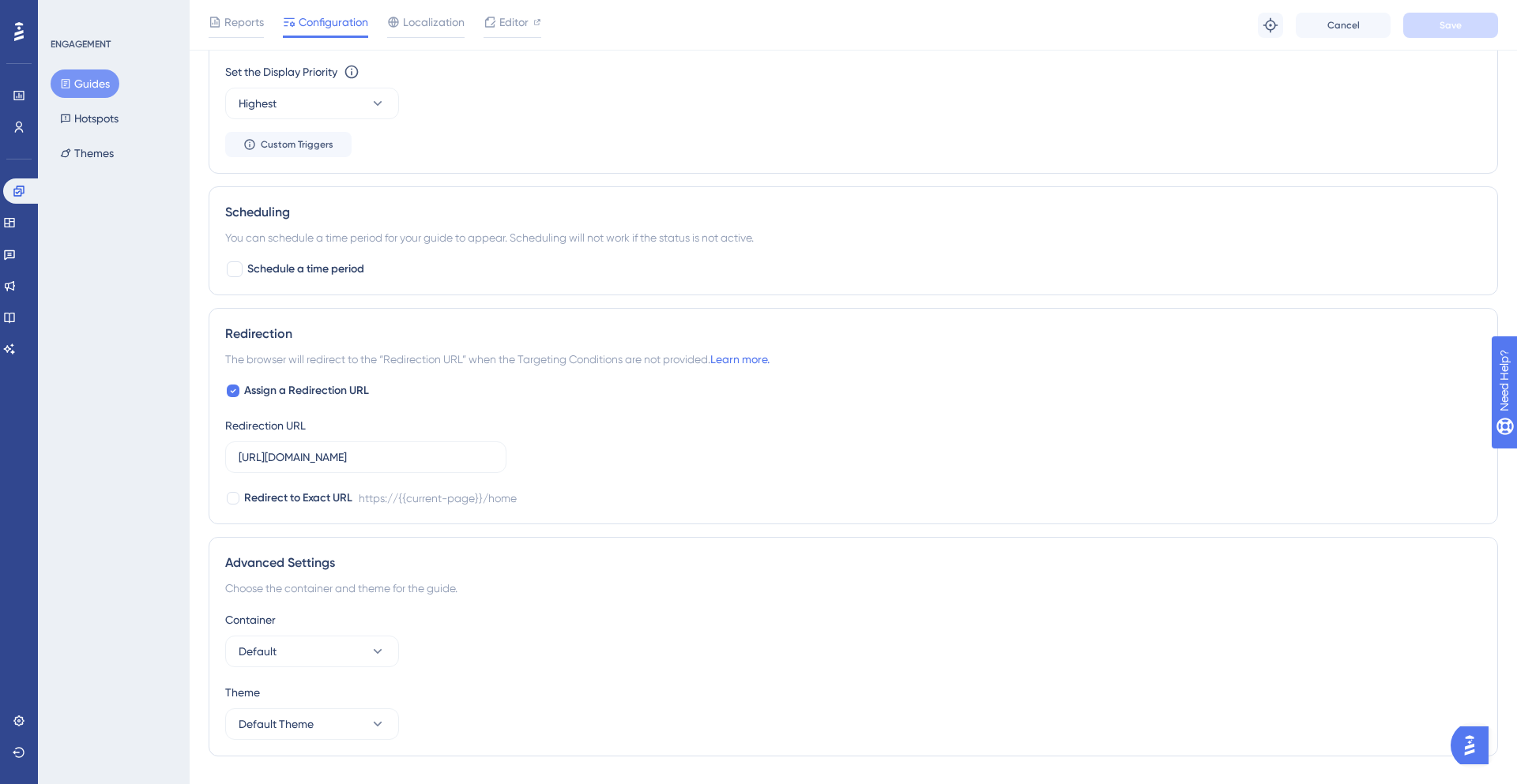
scroll to position [956, 0]
